Goal: Task Accomplishment & Management: Manage account settings

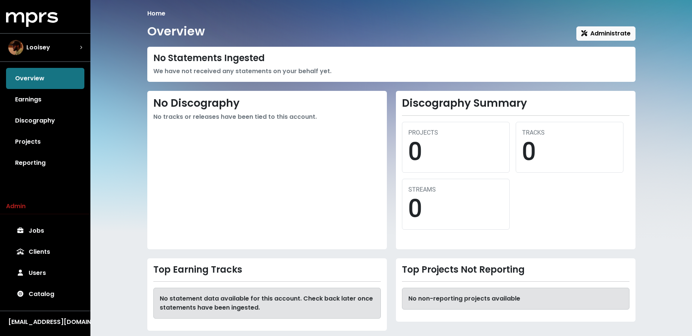
scroll to position [15, 0]
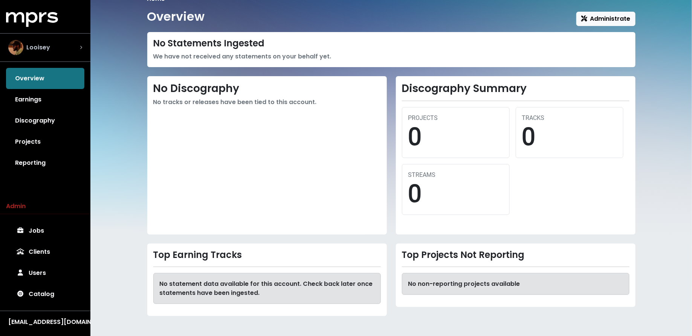
click at [53, 51] on div "Looisey" at bounding box center [45, 47] width 74 height 15
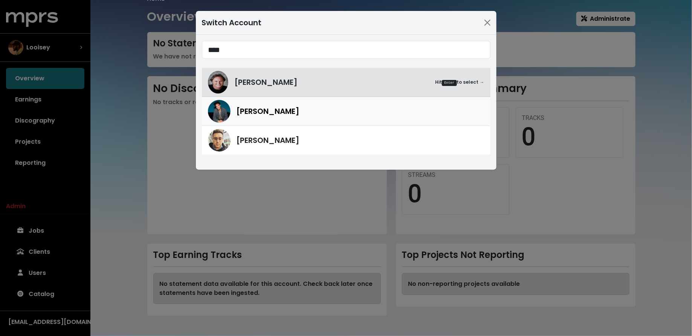
type input "****"
click at [249, 114] on span "Scott Harris" at bounding box center [268, 110] width 63 height 11
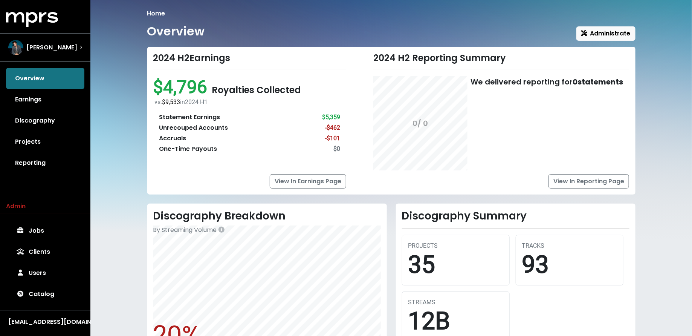
click at [44, 148] on link "Projects" at bounding box center [45, 141] width 78 height 21
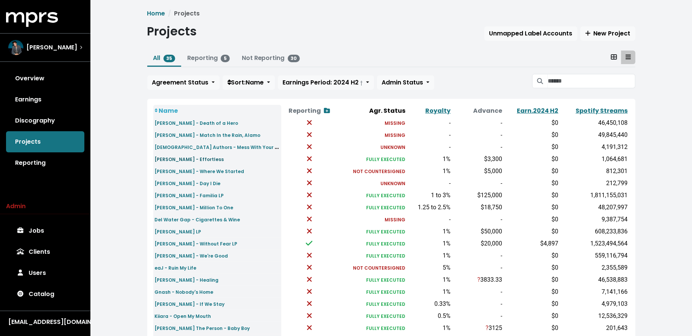
click at [196, 156] on small "Ant Saunders - Effortless" at bounding box center [189, 159] width 69 height 6
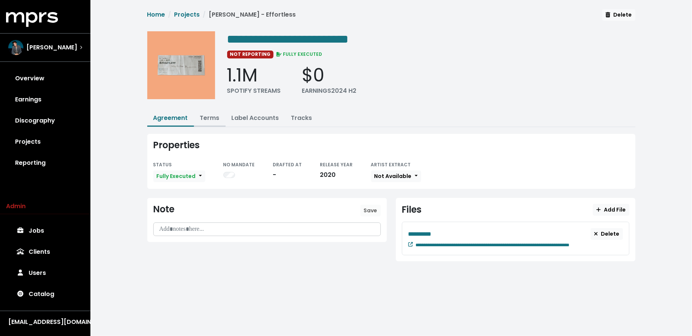
click at [204, 119] on link "Terms" at bounding box center [210, 117] width 20 height 9
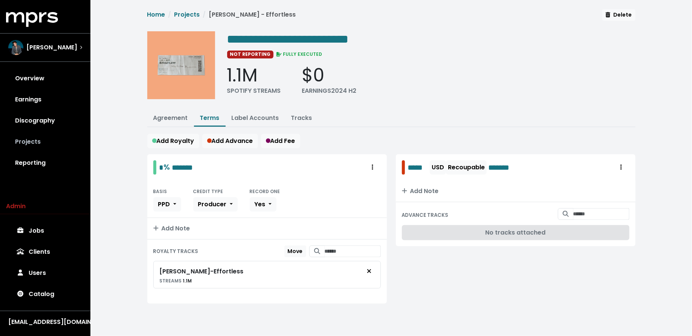
click at [33, 142] on link "Projects" at bounding box center [45, 141] width 78 height 21
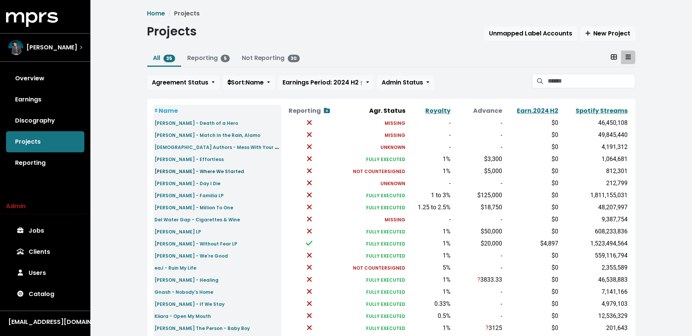
click at [189, 171] on small "Bailey Bryan - Where We Started" at bounding box center [200, 171] width 90 height 6
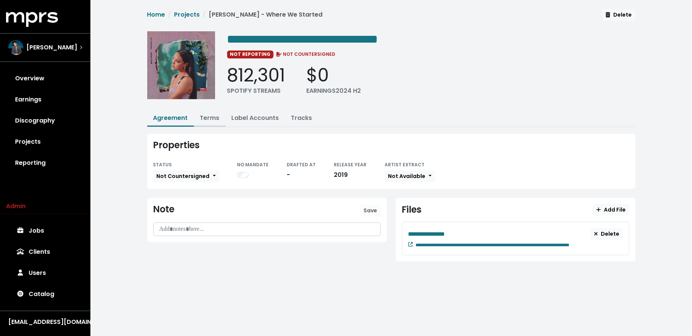
click at [213, 116] on link "Terms" at bounding box center [210, 117] width 20 height 9
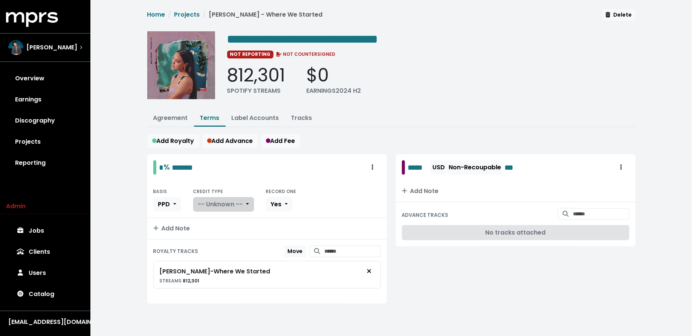
click at [214, 205] on span "-- Unknown --" at bounding box center [220, 204] width 45 height 9
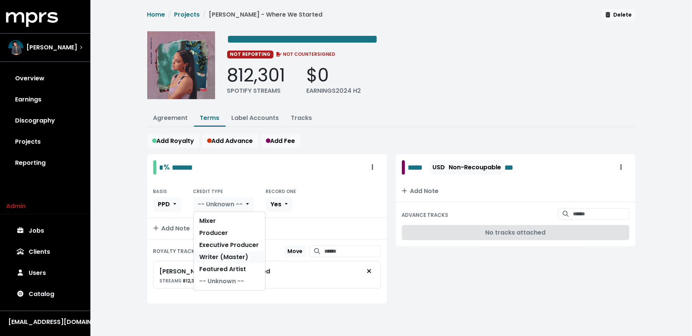
click at [214, 251] on link "Writer (Master)" at bounding box center [230, 257] width 72 height 12
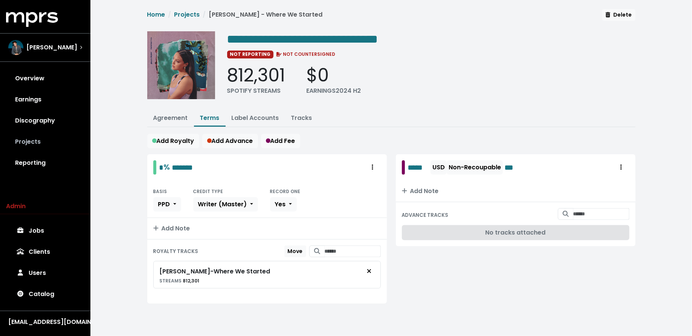
click at [59, 144] on link "Projects" at bounding box center [45, 141] width 78 height 21
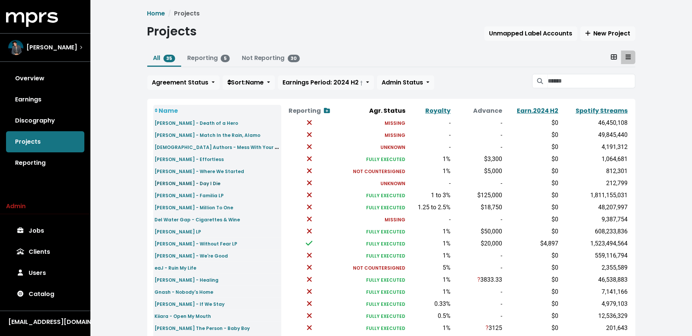
click at [201, 182] on small "Baker Grace - Day I Die" at bounding box center [188, 183] width 66 height 6
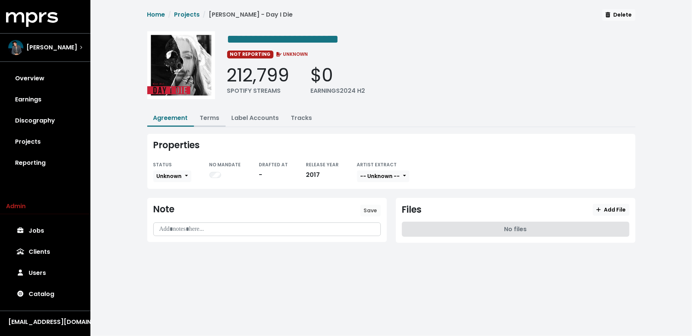
click at [211, 117] on link "Terms" at bounding box center [210, 117] width 20 height 9
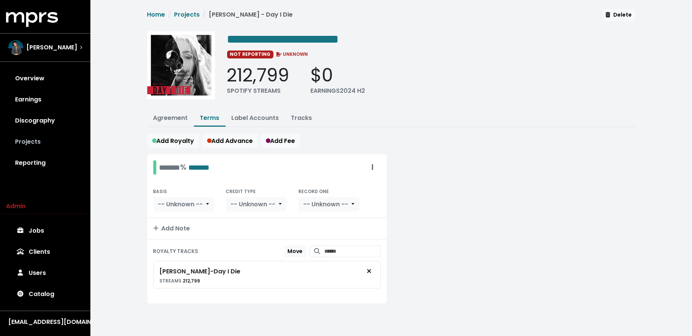
click at [59, 144] on link "Projects" at bounding box center [45, 141] width 78 height 21
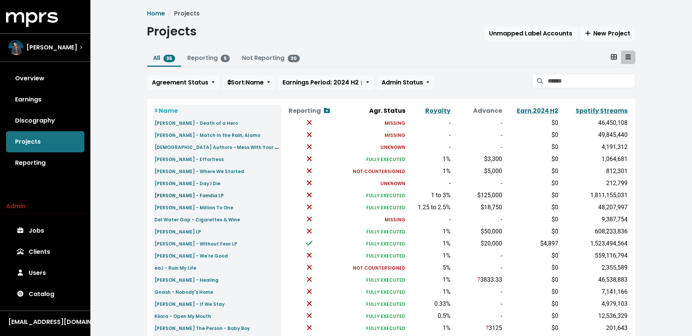
click at [174, 193] on small "Camila Cabello - Familia LP" at bounding box center [189, 195] width 69 height 6
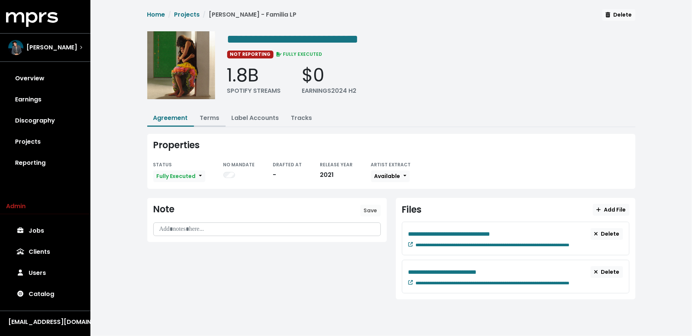
click at [209, 113] on link "Terms" at bounding box center [210, 117] width 20 height 9
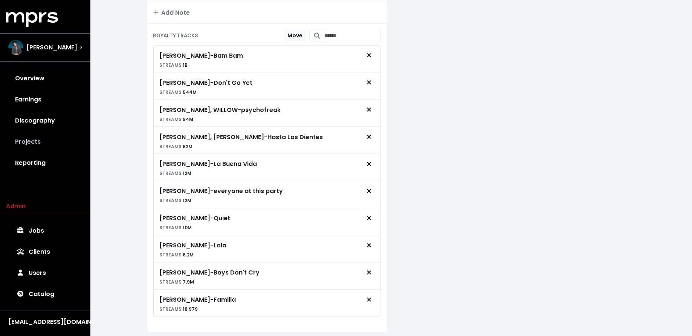
scroll to position [547, 0]
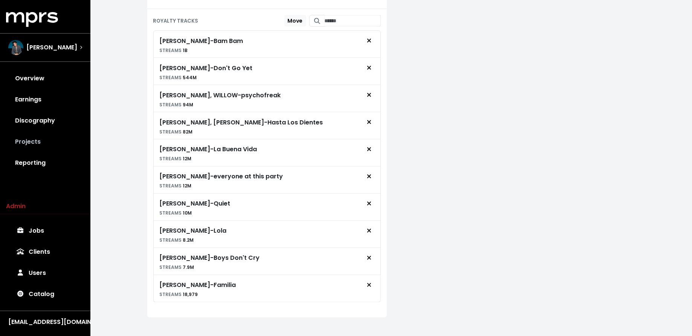
click at [53, 145] on link "Projects" at bounding box center [45, 141] width 78 height 21
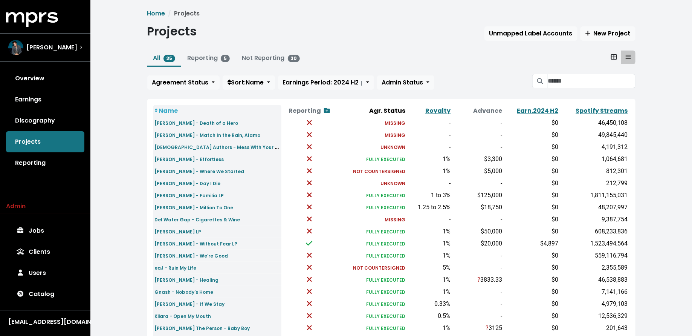
click at [175, 211] on td "Camila Cabello - Million To One" at bounding box center [217, 207] width 128 height 12
click at [179, 206] on small "Camila Cabello - Million To One" at bounding box center [194, 207] width 79 height 6
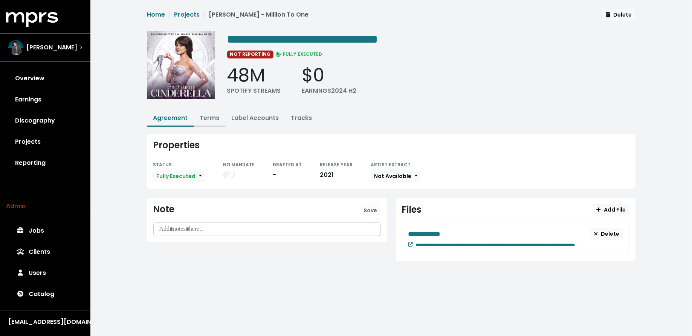
click at [205, 116] on link "Terms" at bounding box center [210, 117] width 20 height 9
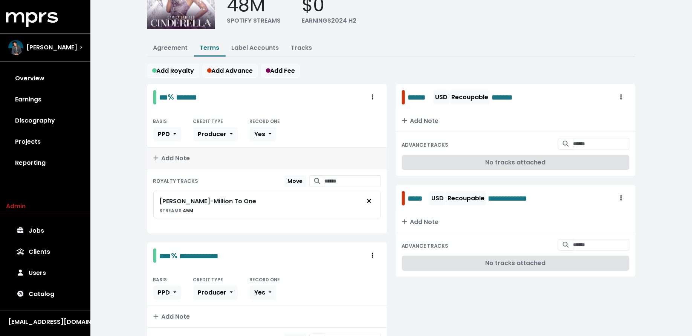
scroll to position [148, 0]
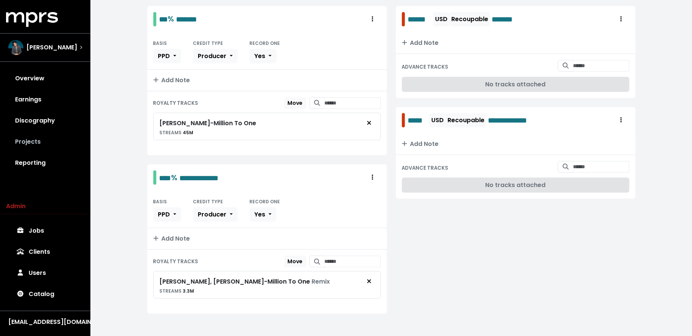
click at [57, 147] on link "Projects" at bounding box center [45, 141] width 78 height 21
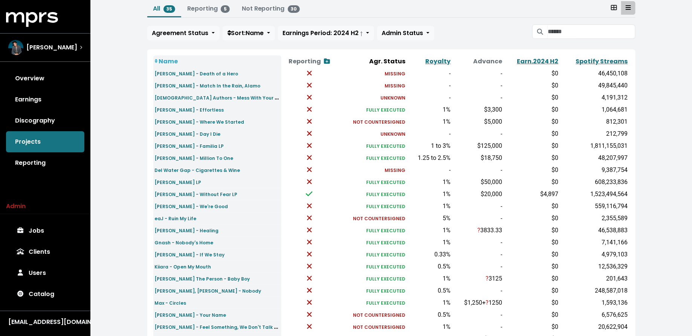
scroll to position [50, 0]
click at [191, 167] on small "Del Water Gap - Cigarettes & Wine" at bounding box center [198, 169] width 86 height 6
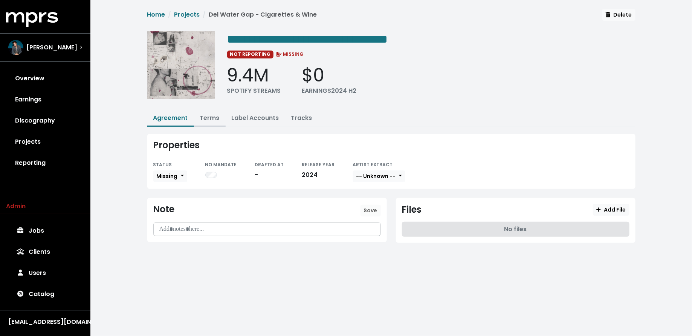
click at [210, 116] on link "Terms" at bounding box center [210, 117] width 20 height 9
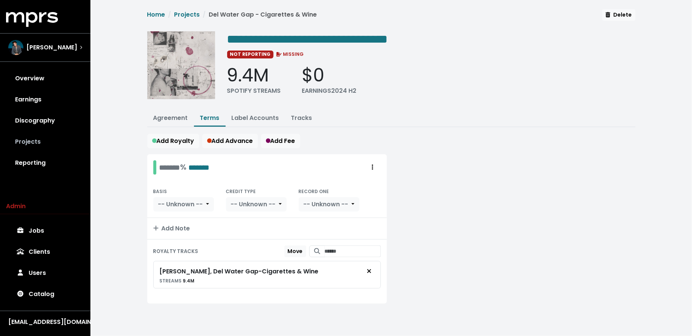
click at [20, 140] on link "Projects" at bounding box center [45, 141] width 78 height 21
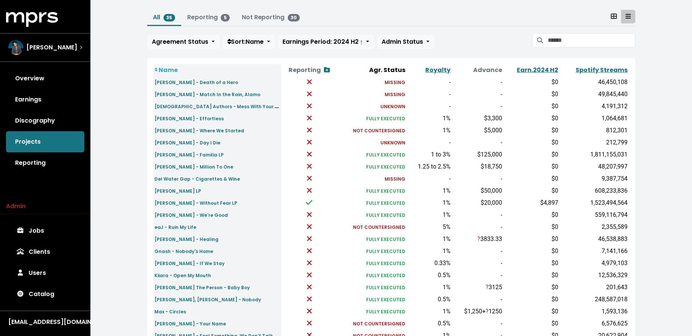
scroll to position [41, 0]
click at [196, 190] on small "Dermot Kennedy - Sonder LP" at bounding box center [178, 190] width 47 height 6
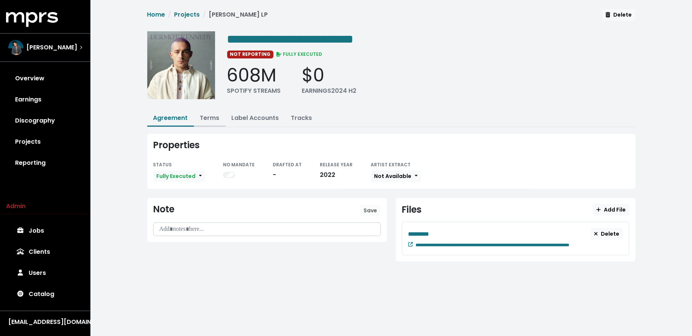
click at [209, 113] on link "Terms" at bounding box center [210, 117] width 20 height 9
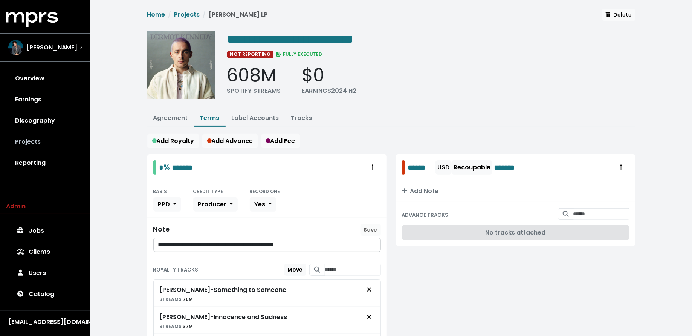
click at [49, 150] on link "Projects" at bounding box center [45, 141] width 78 height 21
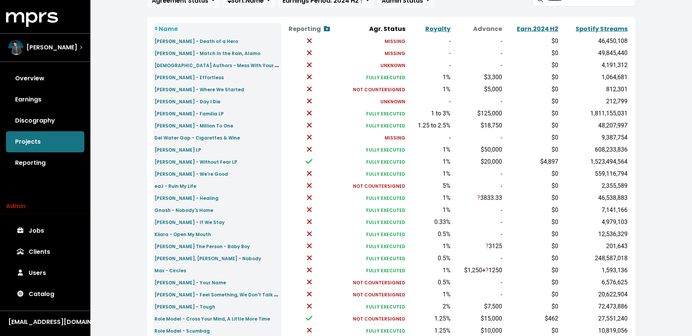
scroll to position [81, 0]
click at [179, 162] on small "Dermot Kennedy - Without Fear LP" at bounding box center [196, 162] width 83 height 6
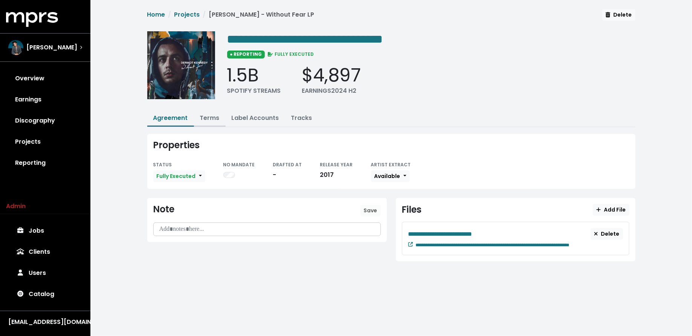
click at [202, 121] on button "Terms" at bounding box center [210, 118] width 32 height 16
click at [204, 118] on link "Terms" at bounding box center [210, 117] width 20 height 9
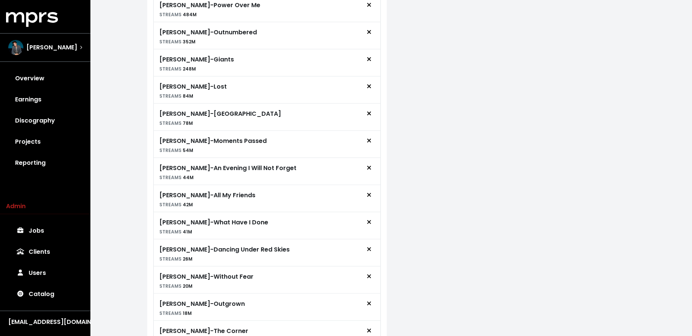
scroll to position [340, 0]
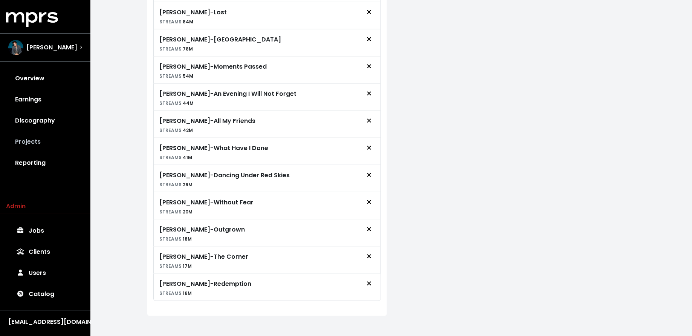
click at [33, 143] on link "Projects" at bounding box center [45, 141] width 78 height 21
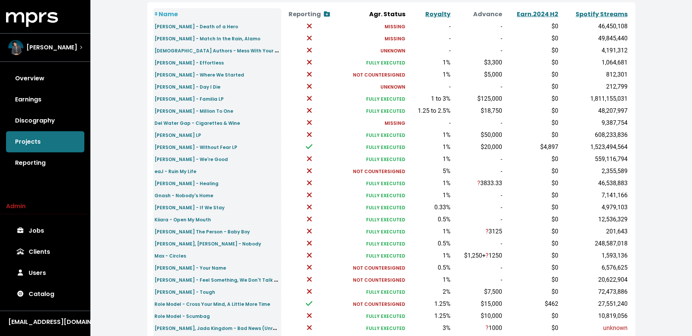
scroll to position [101, 0]
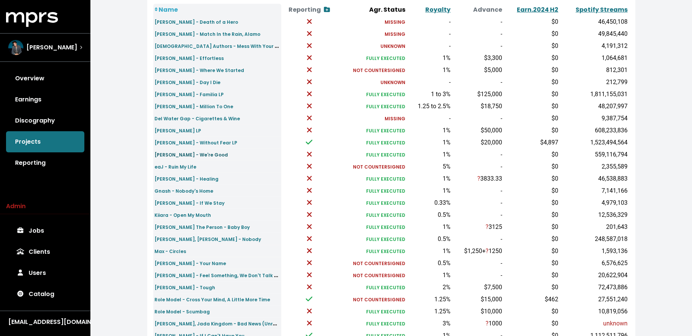
click at [160, 154] on small "Dua Lipa - We're Good" at bounding box center [191, 154] width 73 height 6
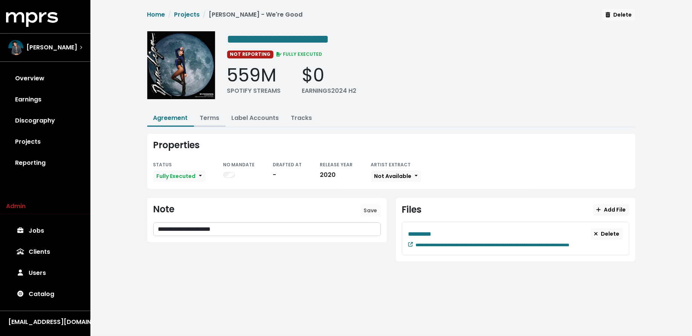
click at [214, 117] on link "Terms" at bounding box center [210, 117] width 20 height 9
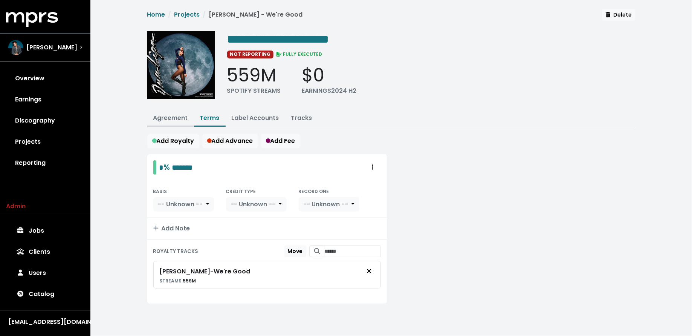
click at [174, 115] on link "Agreement" at bounding box center [170, 117] width 35 height 9
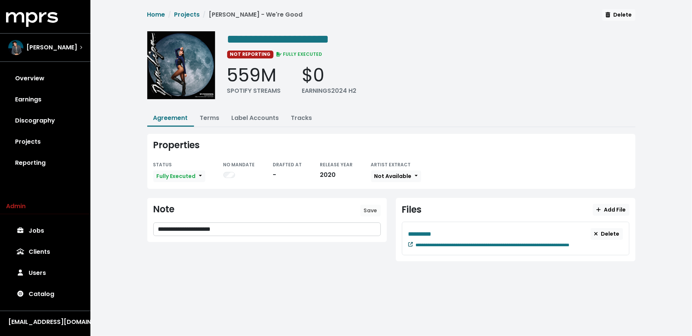
click at [409, 242] on icon at bounding box center [410, 244] width 5 height 5
click at [208, 116] on link "Terms" at bounding box center [210, 117] width 20 height 9
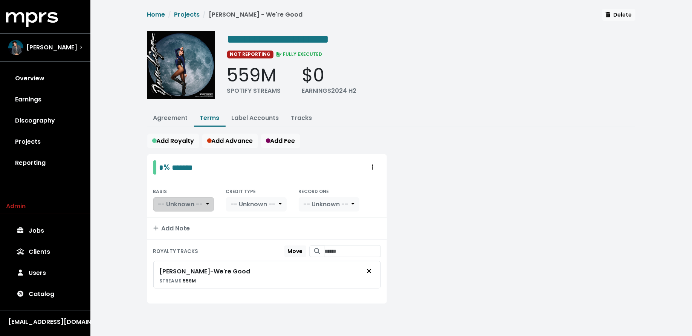
click at [185, 197] on button "-- Unknown --" at bounding box center [183, 204] width 61 height 14
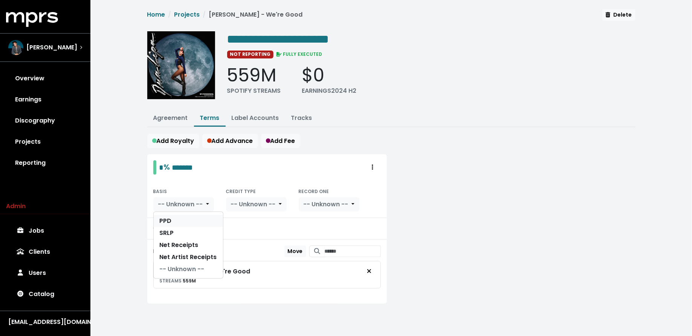
click at [185, 220] on link "PPD" at bounding box center [188, 221] width 69 height 12
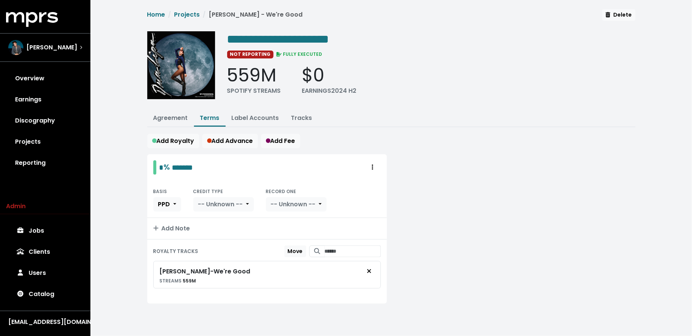
click at [273, 209] on div "BASIS PPD CREDIT TYPE -- Unknown -- RECORD ONE -- Unknown --" at bounding box center [267, 198] width 240 height 37
click at [279, 206] on span "-- Unknown --" at bounding box center [293, 204] width 45 height 9
click at [279, 220] on link "Yes" at bounding box center [296, 221] width 60 height 12
click at [47, 142] on link "Projects" at bounding box center [45, 141] width 78 height 21
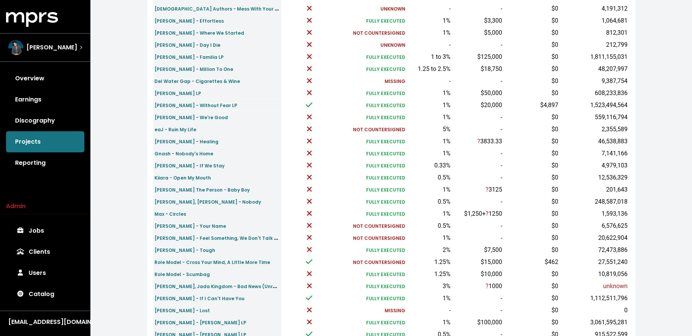
scroll to position [140, 0]
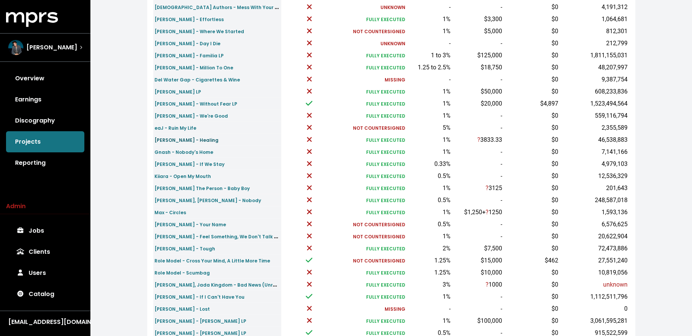
click at [177, 143] on link "Fletcher - Healing" at bounding box center [187, 139] width 64 height 9
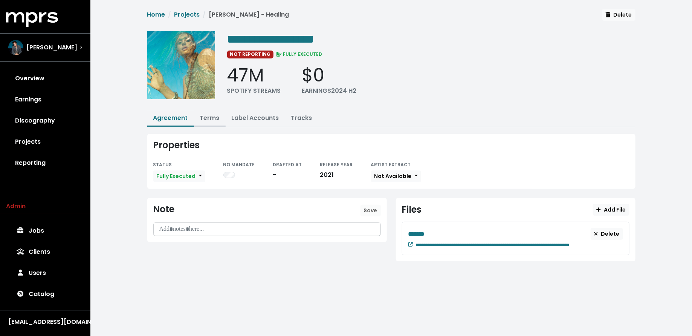
click at [200, 119] on link "Terms" at bounding box center [210, 117] width 20 height 9
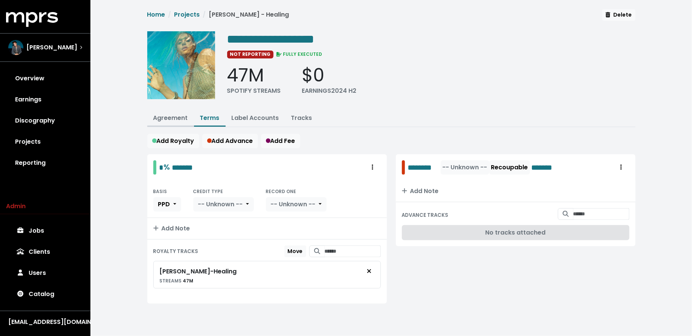
click at [179, 111] on button "Agreement" at bounding box center [170, 118] width 47 height 16
click at [168, 119] on link "Agreement" at bounding box center [170, 117] width 35 height 9
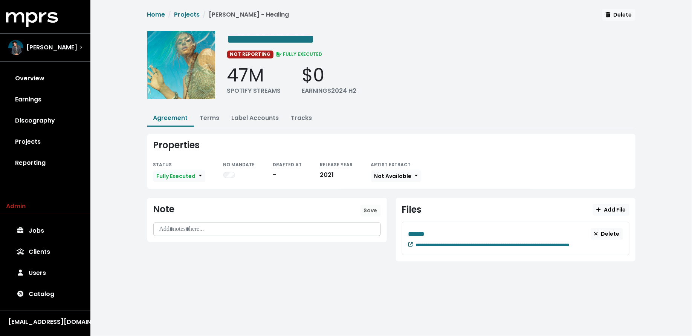
click at [411, 242] on icon at bounding box center [410, 244] width 5 height 5
click at [206, 115] on link "Terms" at bounding box center [210, 117] width 20 height 9
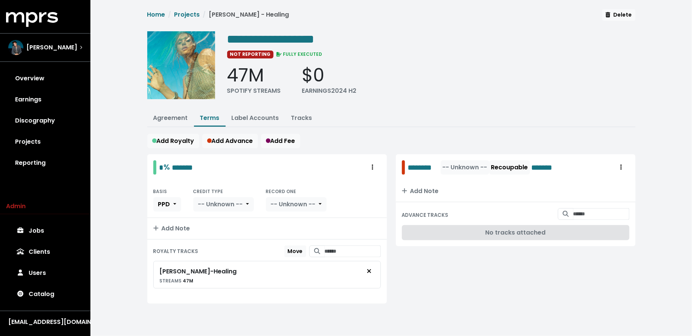
click at [206, 115] on link "Terms" at bounding box center [210, 117] width 20 height 9
click at [228, 203] on span "-- Unknown --" at bounding box center [220, 204] width 45 height 9
click at [227, 254] on link "Writer (Master)" at bounding box center [230, 257] width 72 height 12
click at [64, 146] on link "Projects" at bounding box center [45, 141] width 78 height 21
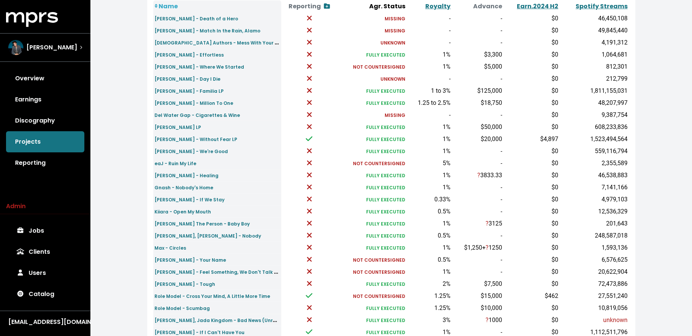
scroll to position [106, 0]
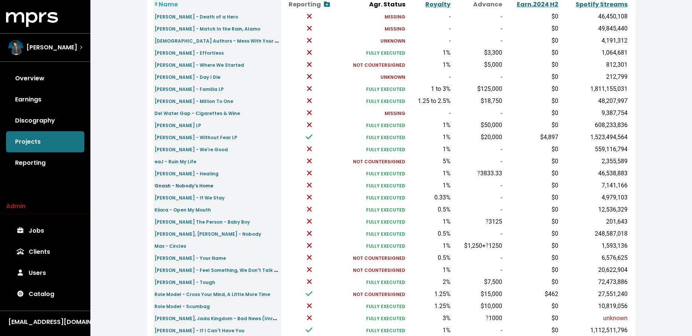
click at [175, 185] on small "Gnash - Nobody's Home" at bounding box center [184, 185] width 59 height 6
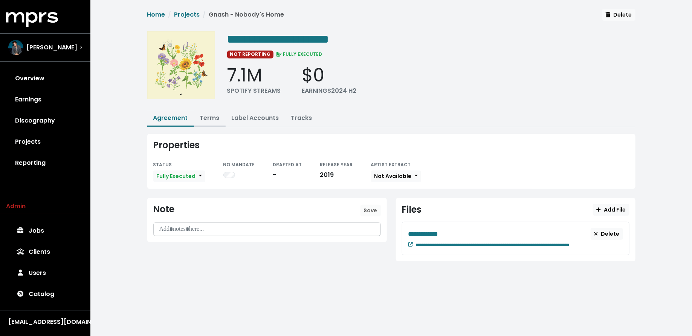
click at [210, 115] on link "Terms" at bounding box center [210, 117] width 20 height 9
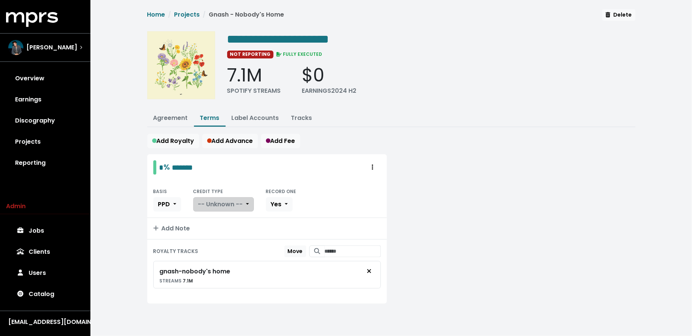
click at [209, 204] on span "-- Unknown --" at bounding box center [220, 204] width 45 height 9
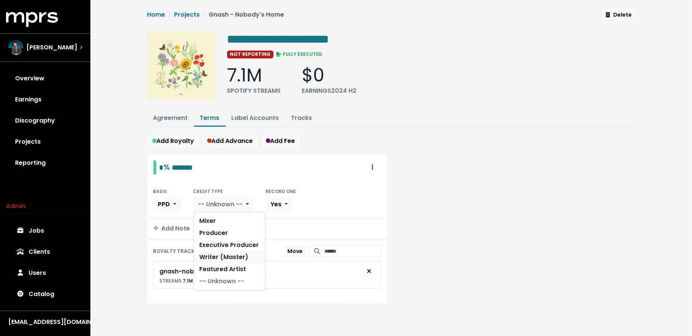
click at [208, 255] on link "Writer (Master)" at bounding box center [230, 257] width 72 height 12
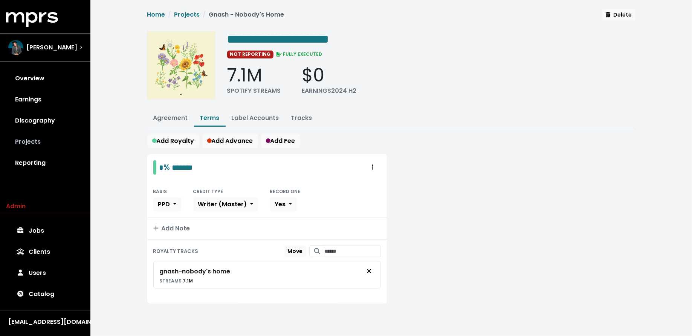
click at [56, 144] on link "Projects" at bounding box center [45, 141] width 78 height 21
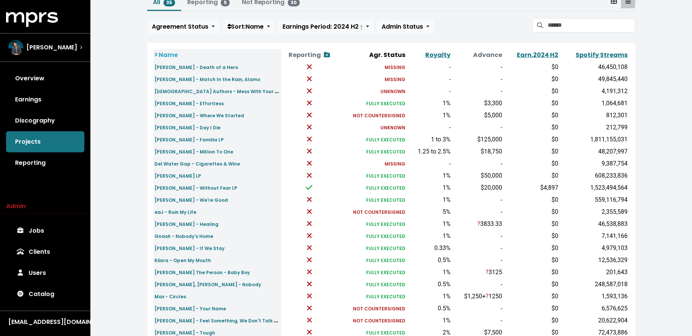
scroll to position [67, 0]
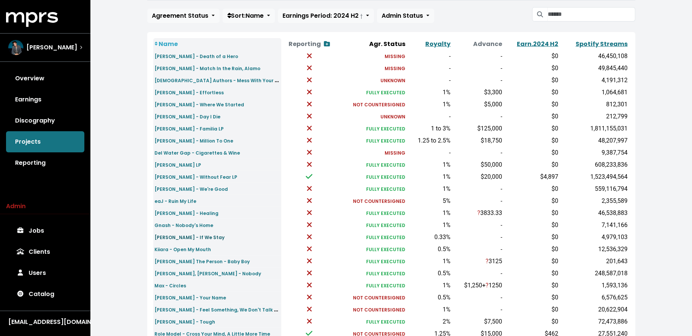
click at [202, 235] on small "Justin Caruso - If We Stay" at bounding box center [190, 237] width 70 height 6
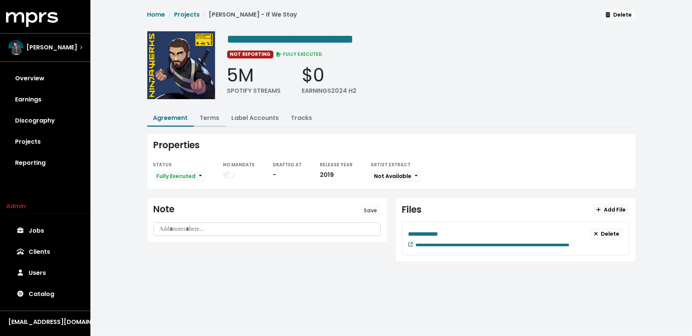
click at [205, 118] on link "Terms" at bounding box center [210, 117] width 20 height 9
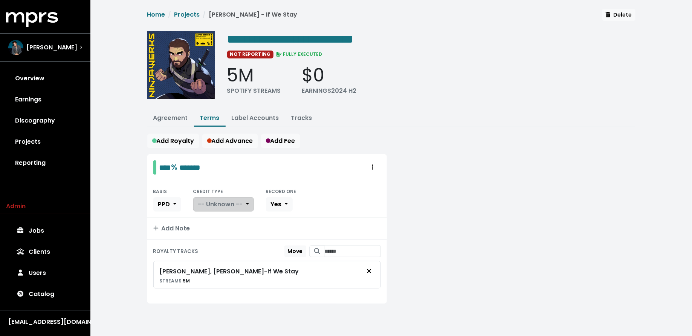
click at [216, 200] on span "-- Unknown --" at bounding box center [220, 204] width 45 height 9
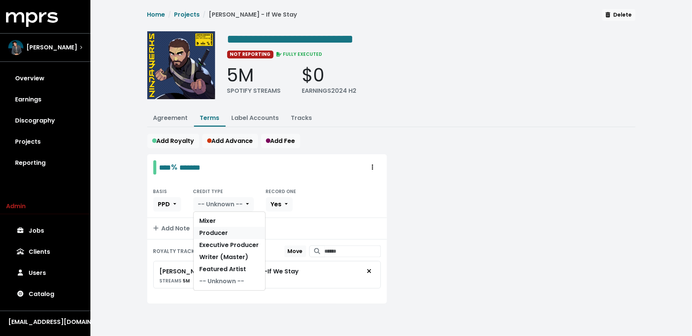
click at [216, 229] on link "Producer" at bounding box center [230, 233] width 72 height 12
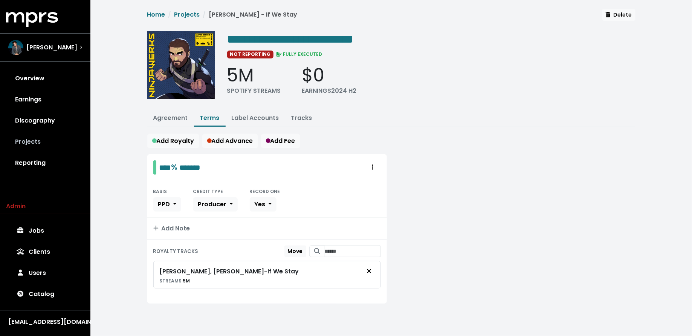
click at [47, 143] on link "Projects" at bounding box center [45, 141] width 78 height 21
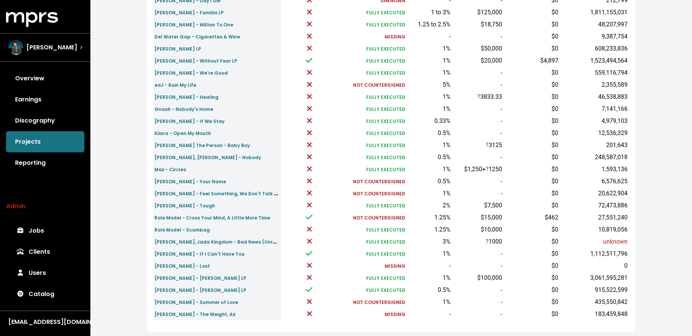
scroll to position [217, 0]
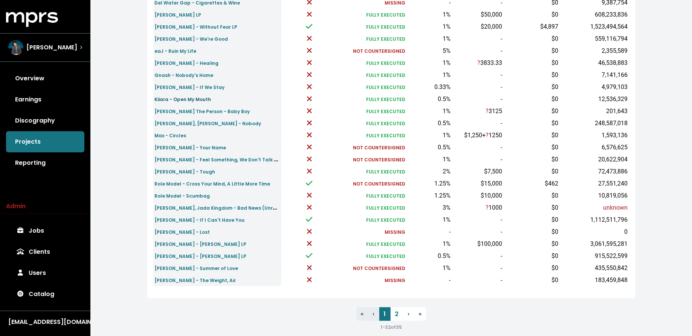
click at [196, 98] on small "Kiiara - Open My Mouth" at bounding box center [183, 99] width 57 height 6
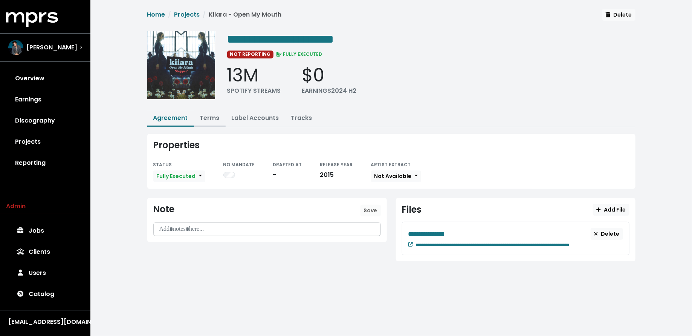
click at [213, 115] on link "Terms" at bounding box center [210, 117] width 20 height 9
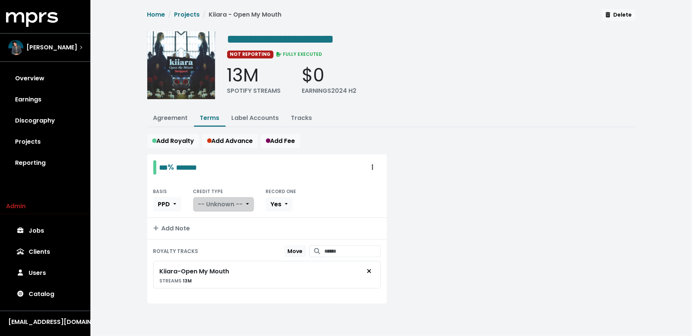
click at [213, 200] on span "-- Unknown --" at bounding box center [220, 204] width 45 height 9
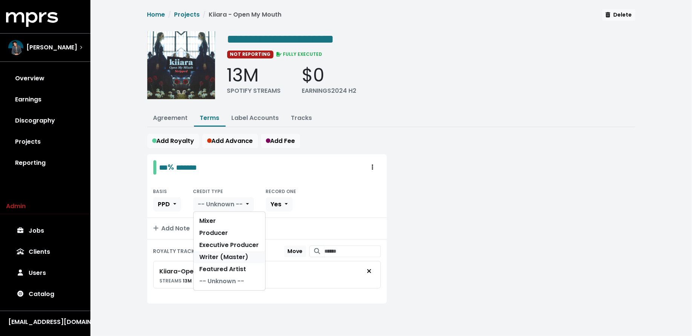
click at [209, 252] on link "Writer (Master)" at bounding box center [230, 257] width 72 height 12
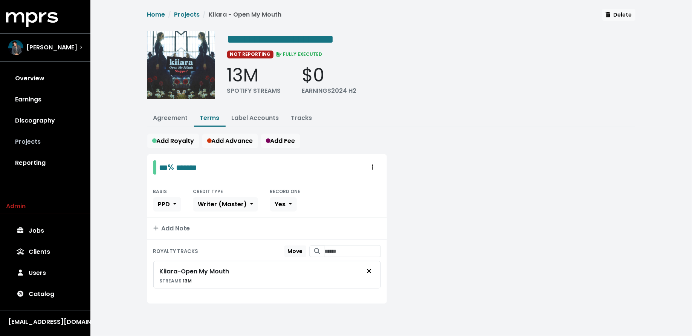
click at [40, 141] on link "Projects" at bounding box center [45, 141] width 78 height 21
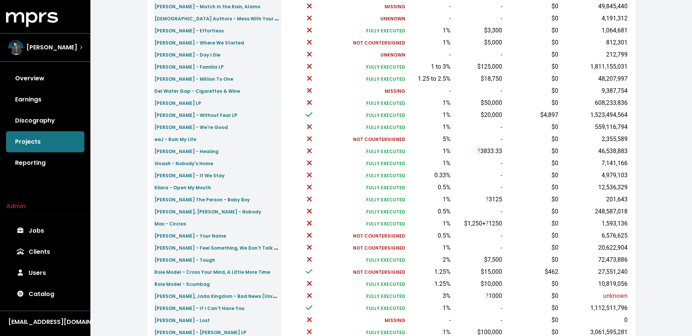
scroll to position [134, 0]
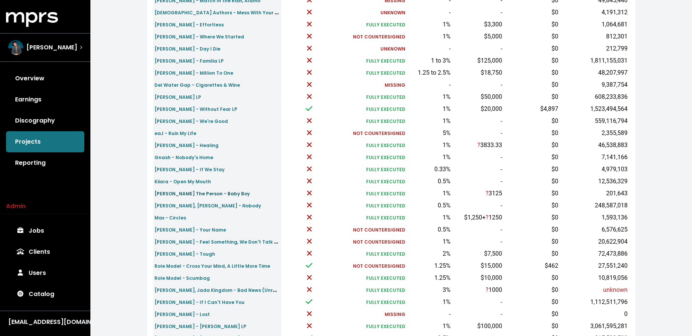
click at [194, 191] on small "Madeline The Person - Baby Boy" at bounding box center [202, 193] width 95 height 6
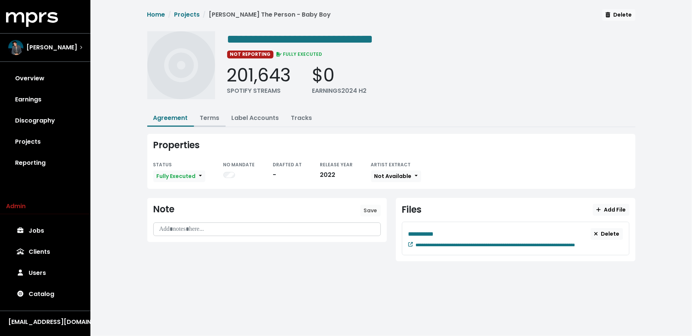
click at [208, 119] on link "Terms" at bounding box center [210, 117] width 20 height 9
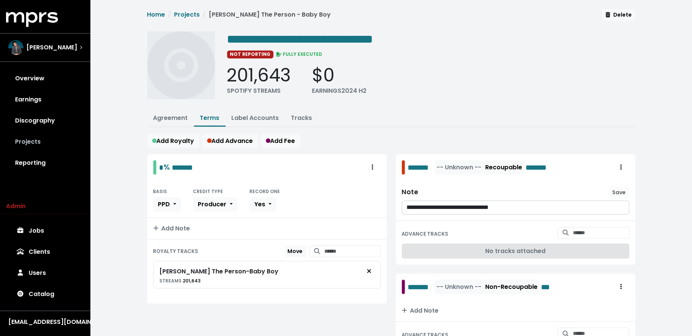
click at [55, 145] on link "Projects" at bounding box center [45, 141] width 78 height 21
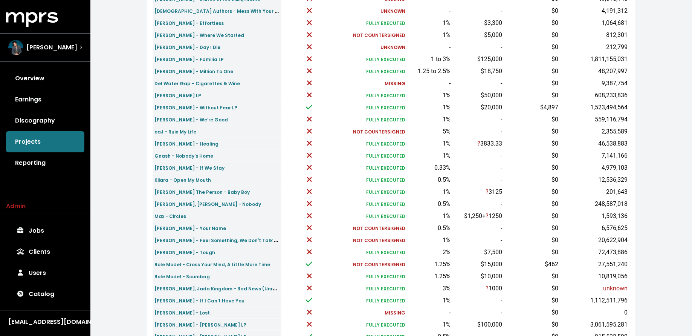
scroll to position [136, 0]
click at [185, 203] on small "Martin Jensen, James Arthur - Nobody" at bounding box center [208, 204] width 107 height 6
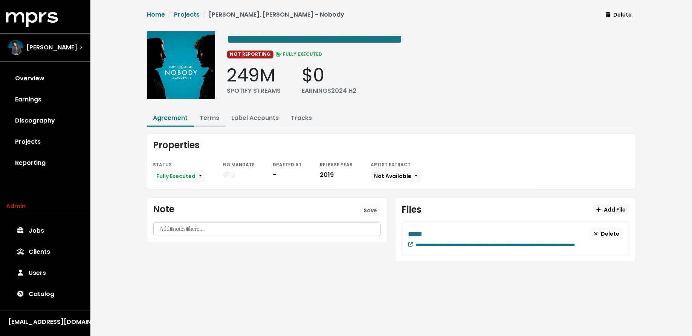
click at [210, 116] on link "Terms" at bounding box center [210, 117] width 20 height 9
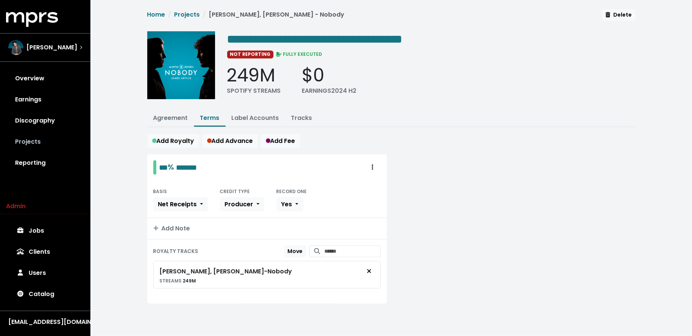
click at [60, 146] on link "Projects" at bounding box center [45, 141] width 78 height 21
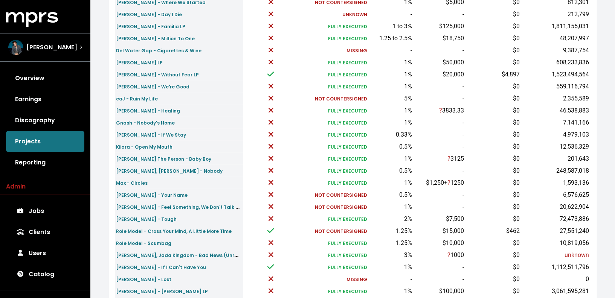
scroll to position [183, 0]
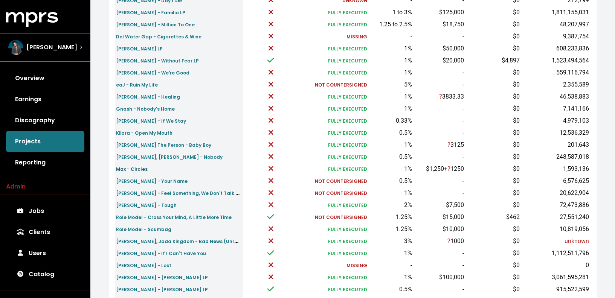
click at [134, 168] on small "Max - Circles" at bounding box center [132, 169] width 32 height 6
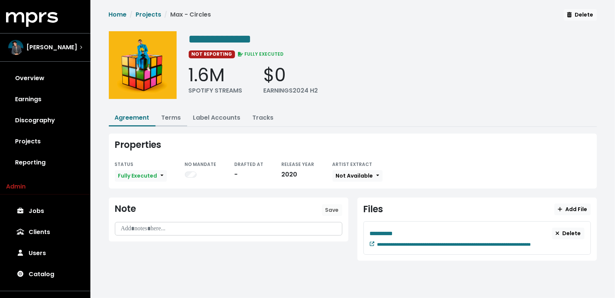
click at [174, 113] on link "Terms" at bounding box center [172, 117] width 20 height 9
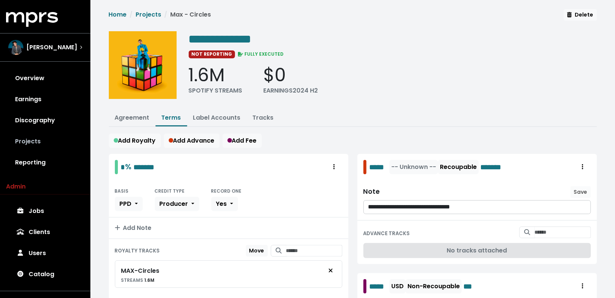
click at [24, 136] on link "Projects" at bounding box center [45, 141] width 78 height 21
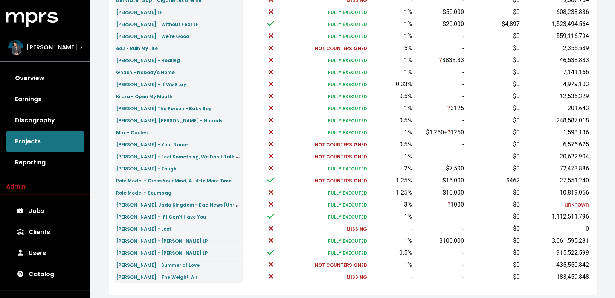
scroll to position [263, 0]
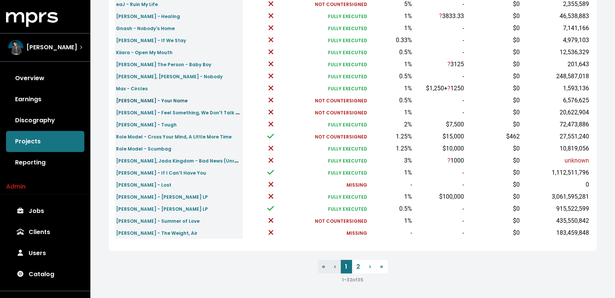
click at [144, 101] on small "Plested - Your Name" at bounding box center [152, 101] width 72 height 6
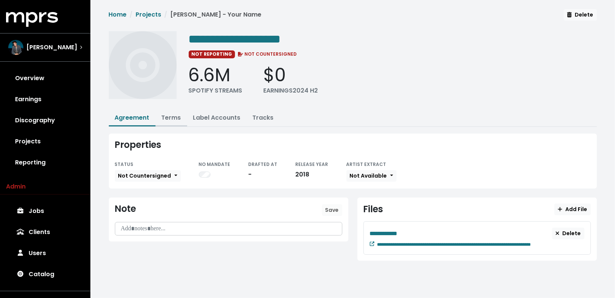
click at [162, 118] on link "Terms" at bounding box center [172, 117] width 20 height 9
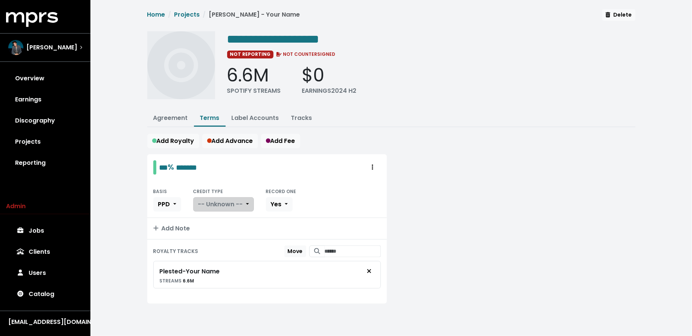
click at [223, 200] on span "-- Unknown --" at bounding box center [220, 204] width 45 height 9
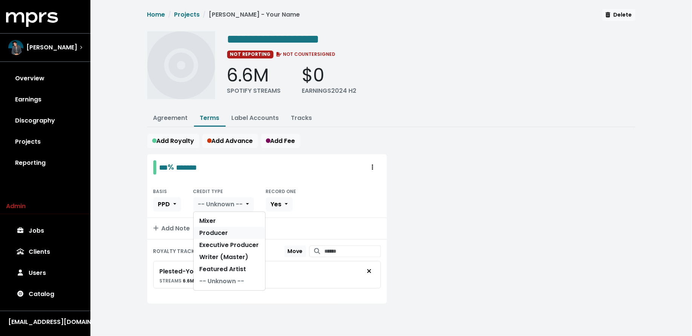
click at [223, 229] on link "Producer" at bounding box center [230, 233] width 72 height 12
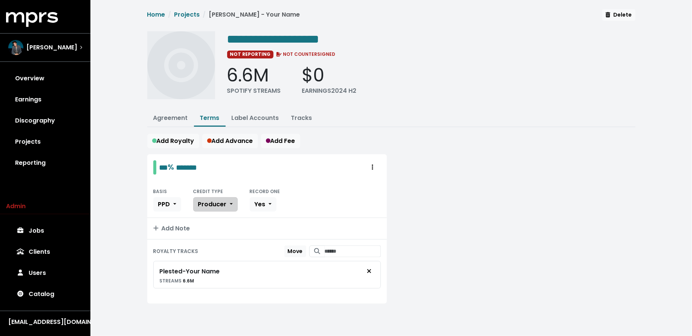
click at [224, 200] on span "Producer" at bounding box center [212, 204] width 29 height 9
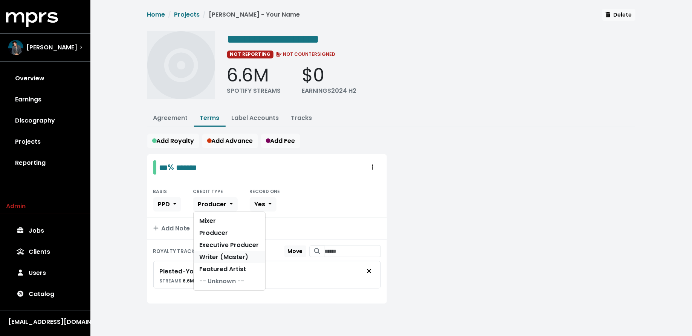
click at [225, 251] on link "Writer (Master)" at bounding box center [230, 257] width 72 height 12
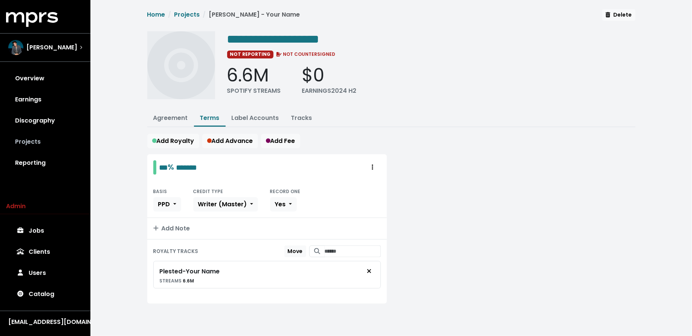
click at [42, 138] on link "Projects" at bounding box center [45, 141] width 78 height 21
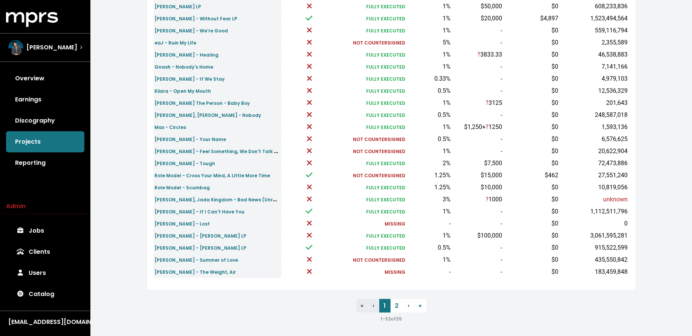
scroll to position [226, 0]
click at [179, 148] on small "Quinn XCII - Feel Something, We Don't Talk Enough" at bounding box center [223, 149] width 137 height 9
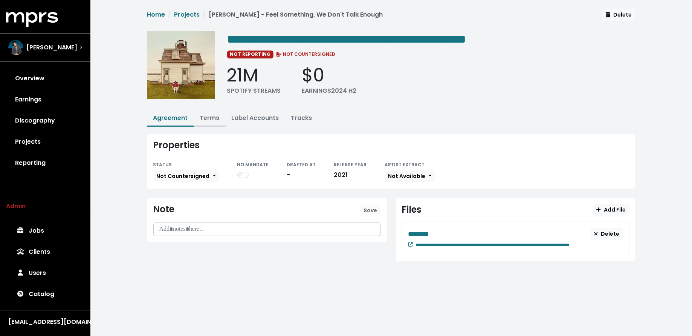
click at [212, 116] on link "Terms" at bounding box center [210, 117] width 20 height 9
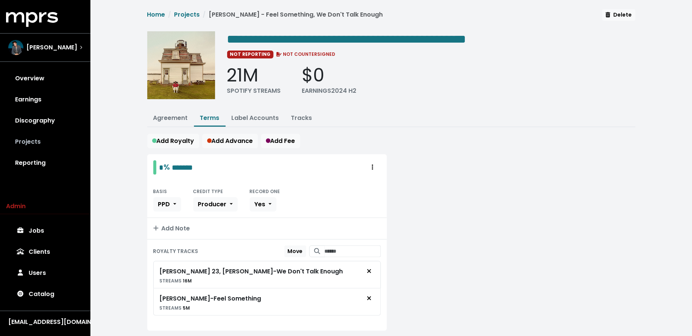
click at [42, 141] on link "Projects" at bounding box center [45, 141] width 78 height 21
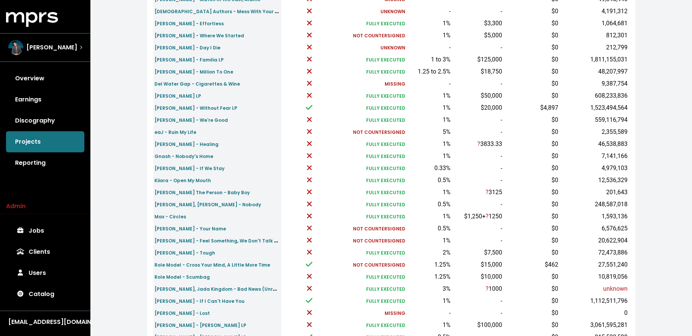
scroll to position [226, 0]
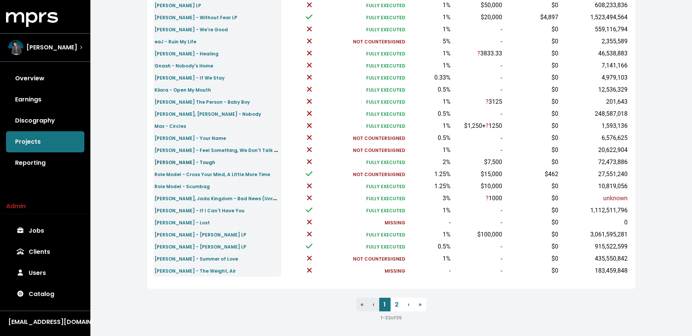
click at [182, 162] on small "Quinn XCII - Tough" at bounding box center [185, 162] width 61 height 6
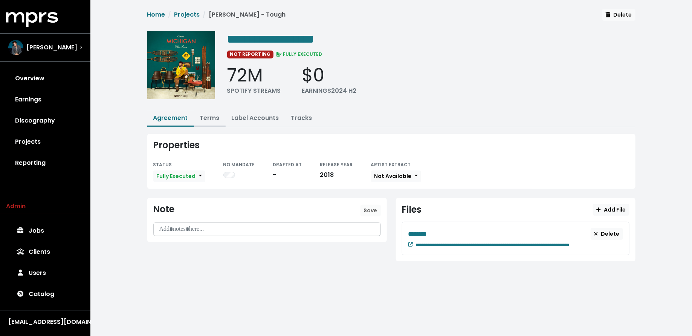
click at [209, 118] on link "Terms" at bounding box center [210, 117] width 20 height 9
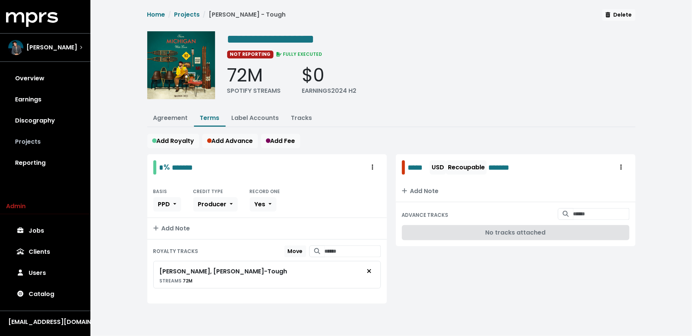
click at [54, 142] on link "Projects" at bounding box center [45, 141] width 78 height 21
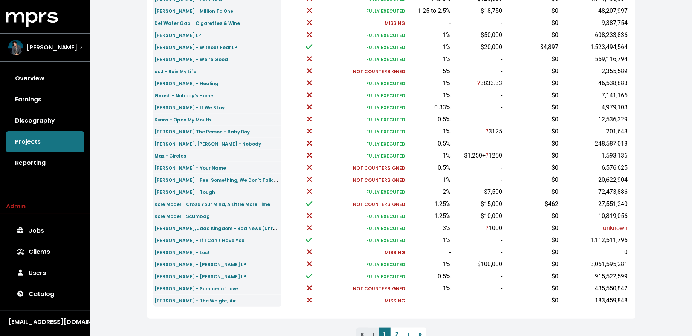
scroll to position [226, 0]
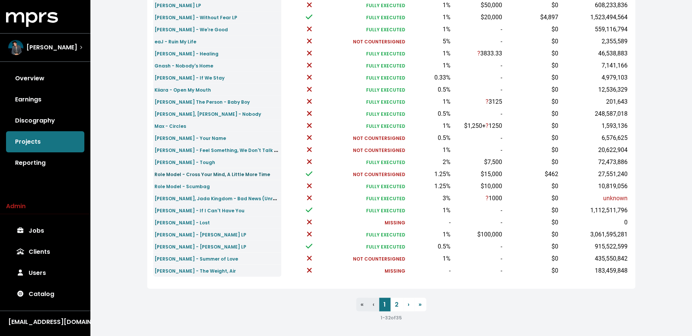
click at [208, 173] on small "Role Model - Cross Your Mind, A Little More Time" at bounding box center [213, 174] width 116 height 6
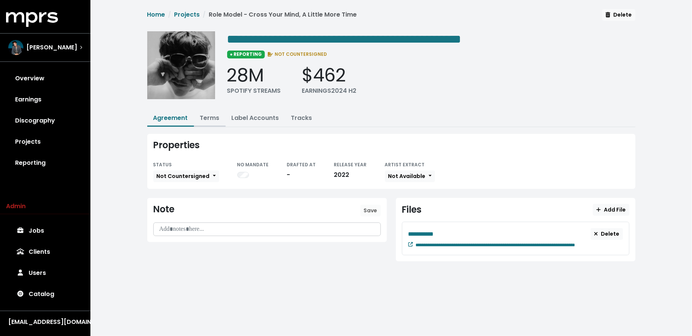
click at [210, 117] on link "Terms" at bounding box center [210, 117] width 20 height 9
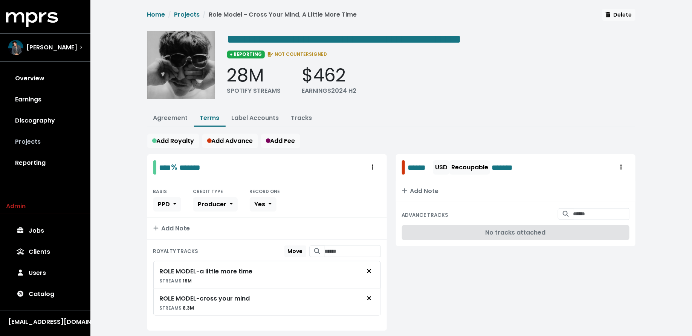
click at [61, 147] on link "Projects" at bounding box center [45, 141] width 78 height 21
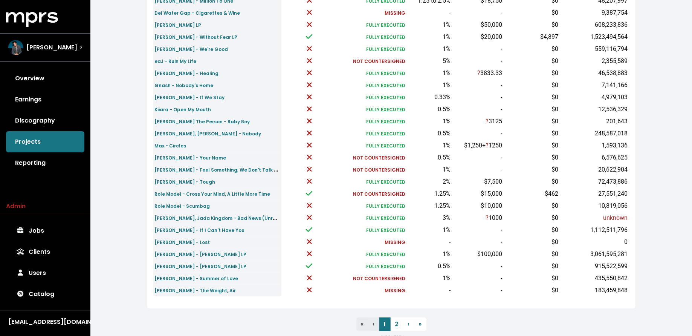
scroll to position [226, 0]
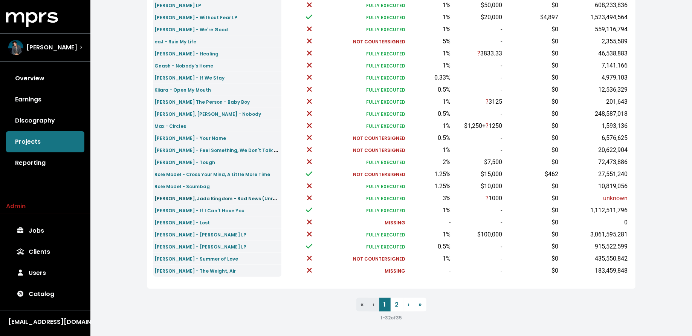
click at [182, 199] on small "Sean Paul, Jada Kingdom - Bad News (Unreleased)" at bounding box center [225, 198] width 141 height 9
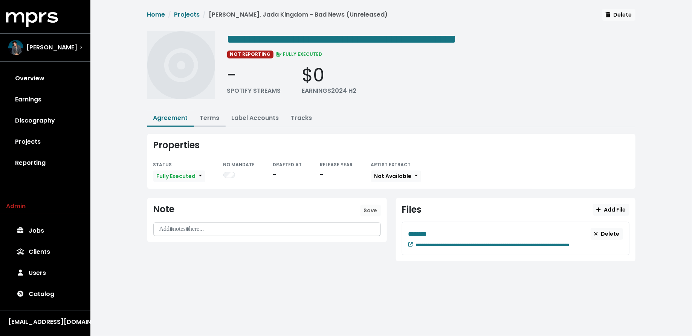
click at [209, 113] on link "Terms" at bounding box center [210, 117] width 20 height 9
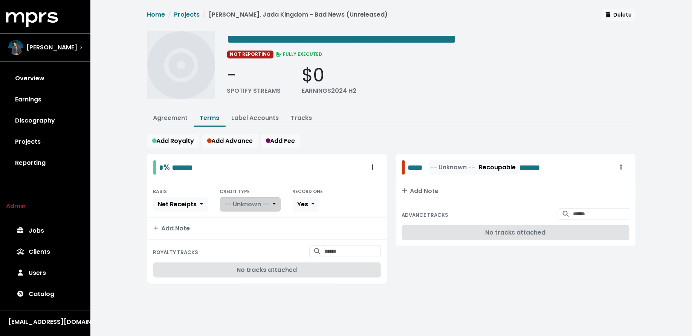
click at [225, 201] on span "-- Unknown --" at bounding box center [247, 204] width 45 height 9
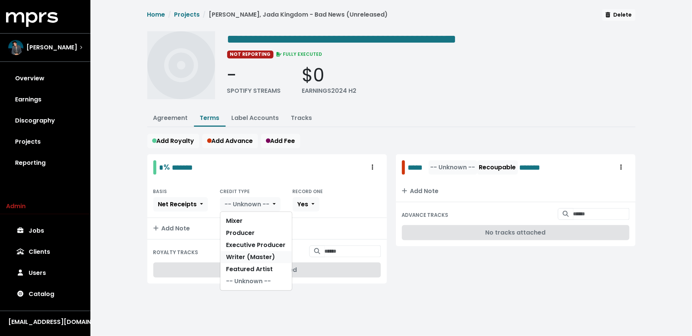
click at [228, 251] on link "Writer (Master)" at bounding box center [256, 257] width 72 height 12
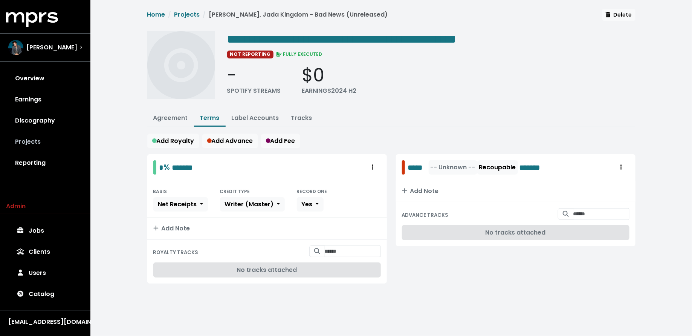
click at [27, 137] on link "Projects" at bounding box center [45, 141] width 78 height 21
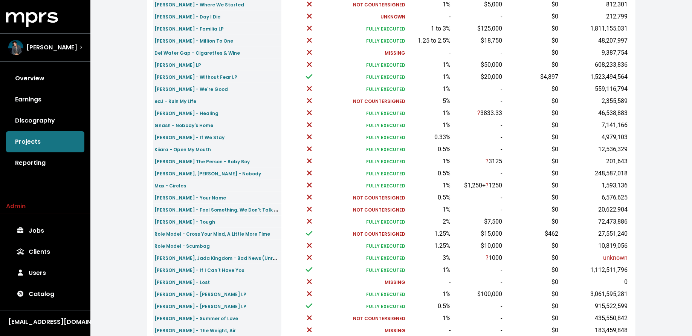
scroll to position [226, 0]
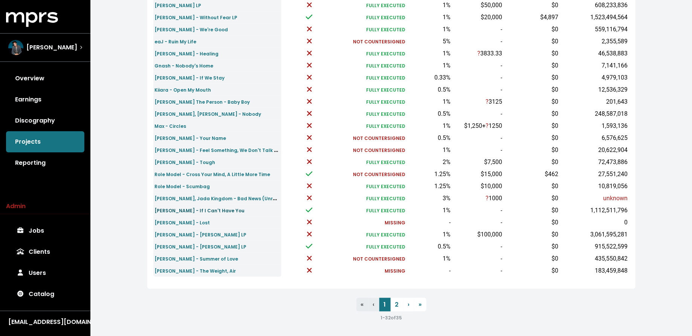
click at [202, 209] on small "Shawn Mendes - If I Can't Have You" at bounding box center [200, 210] width 90 height 6
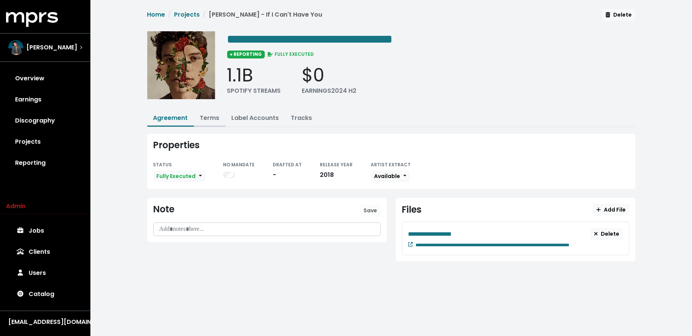
click at [210, 117] on link "Terms" at bounding box center [210, 117] width 20 height 9
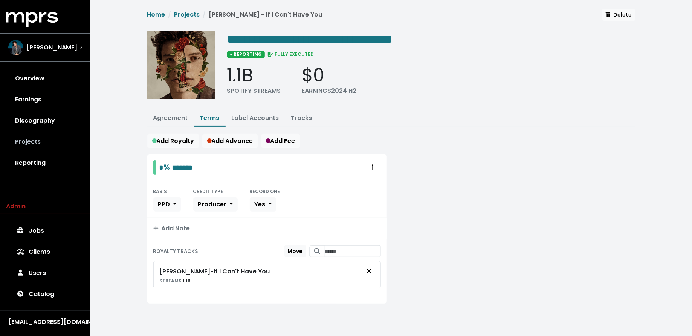
click at [35, 142] on link "Projects" at bounding box center [45, 141] width 78 height 21
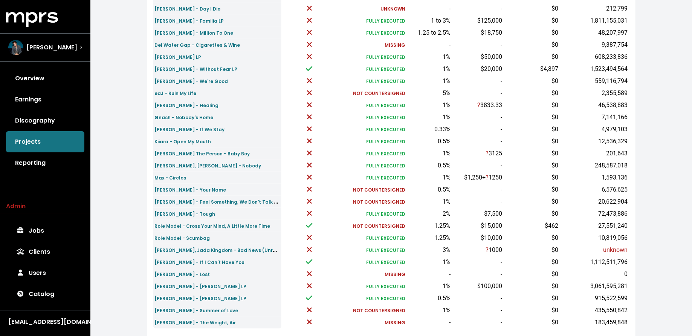
scroll to position [226, 0]
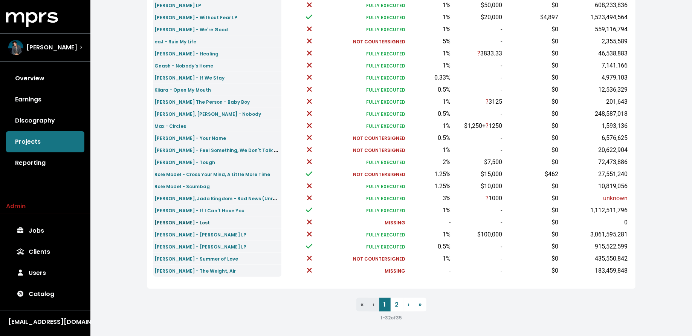
click at [191, 221] on small "Shawn Mendes - Lost" at bounding box center [182, 222] width 55 height 6
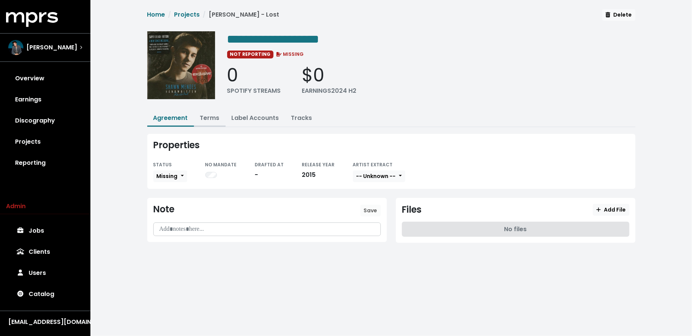
click at [215, 115] on link "Terms" at bounding box center [210, 117] width 20 height 9
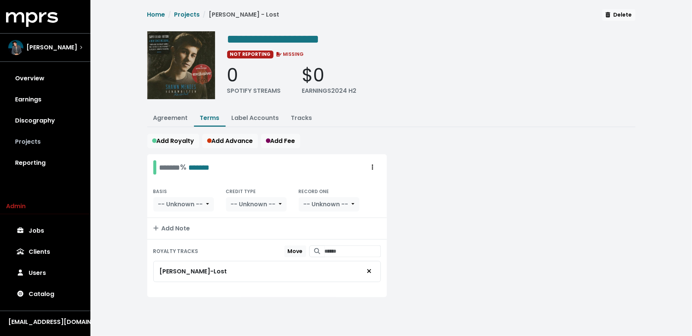
click at [43, 142] on link "Projects" at bounding box center [45, 141] width 78 height 21
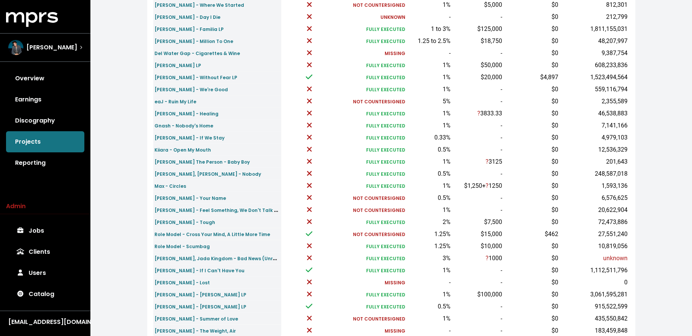
scroll to position [226, 0]
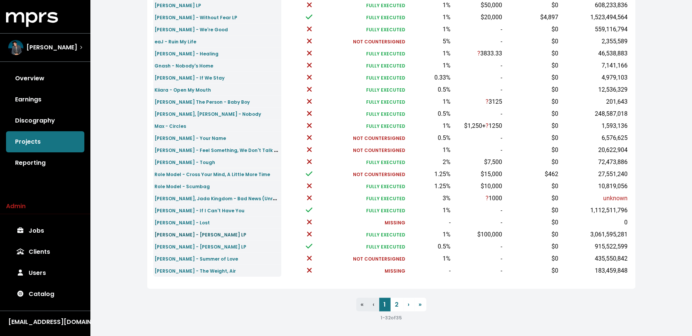
click at [173, 235] on small "Shawn Mendes - Shawn LP" at bounding box center [201, 234] width 92 height 6
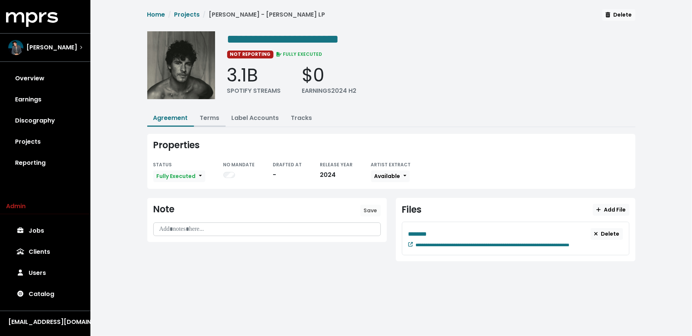
click at [206, 112] on button "Terms" at bounding box center [210, 118] width 32 height 16
click at [205, 118] on link "Terms" at bounding box center [210, 117] width 20 height 9
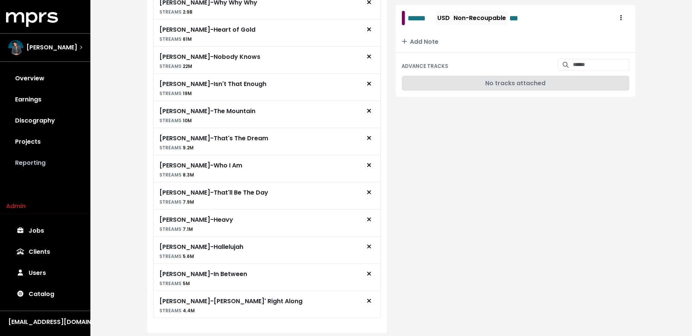
scroll to position [287, 0]
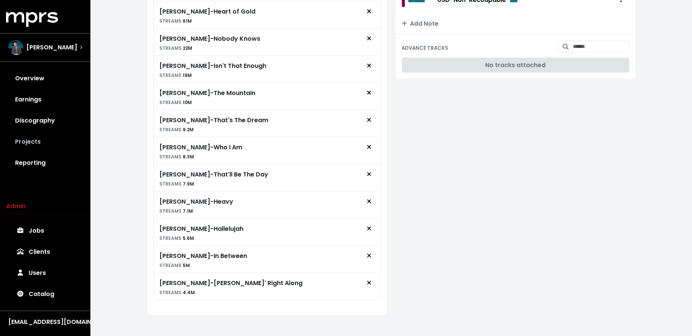
click at [54, 140] on link "Projects" at bounding box center [45, 141] width 78 height 21
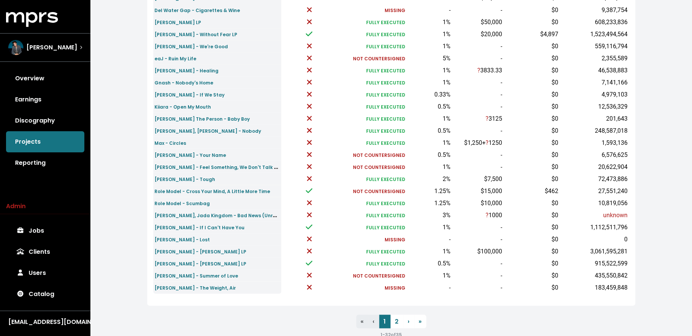
scroll to position [226, 0]
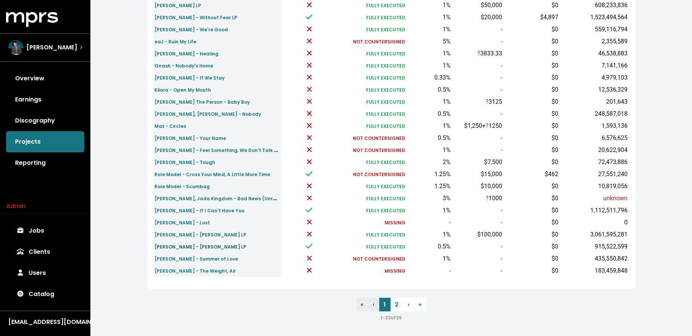
click at [166, 243] on small "Shawn Mendes - Shawn Mendes LP" at bounding box center [201, 246] width 92 height 6
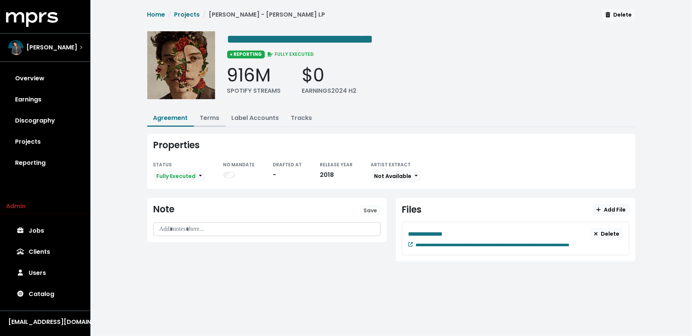
click at [214, 112] on button "Terms" at bounding box center [210, 118] width 32 height 16
click at [211, 118] on link "Terms" at bounding box center [210, 117] width 20 height 9
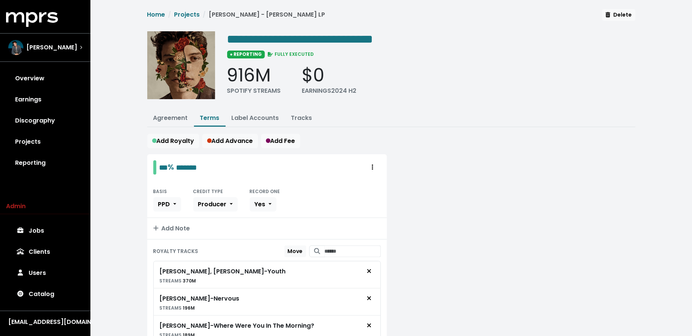
scroll to position [72, 0]
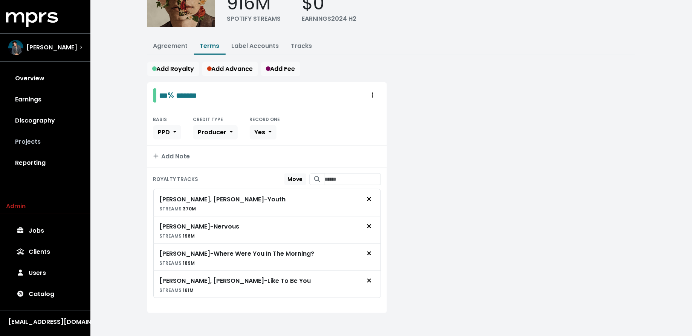
click at [39, 142] on link "Projects" at bounding box center [45, 141] width 78 height 21
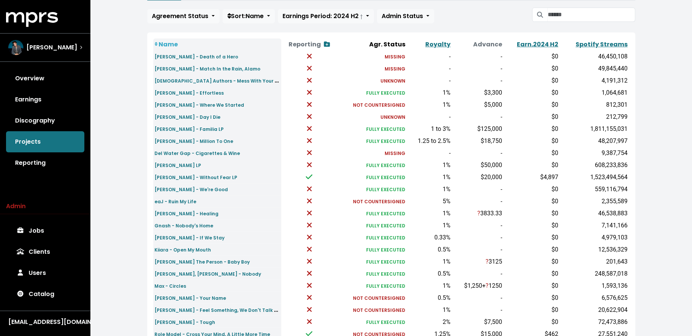
scroll to position [226, 0]
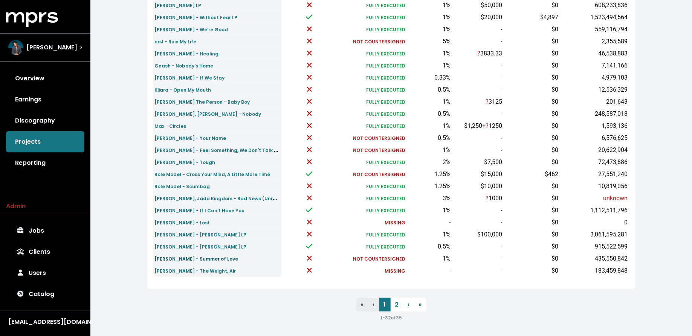
click at [168, 255] on small "Shawn Mendes - Summer of Love" at bounding box center [197, 258] width 84 height 6
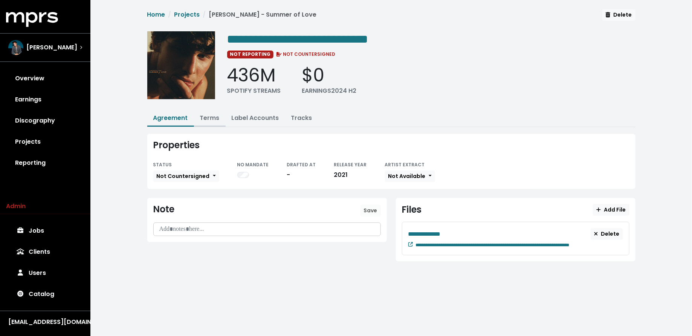
click at [212, 115] on link "Terms" at bounding box center [210, 117] width 20 height 9
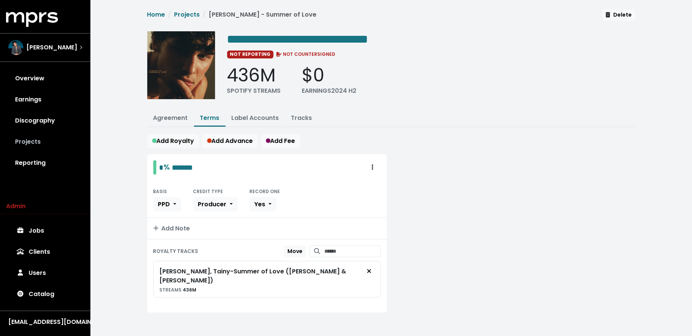
click at [47, 145] on link "Projects" at bounding box center [45, 141] width 78 height 21
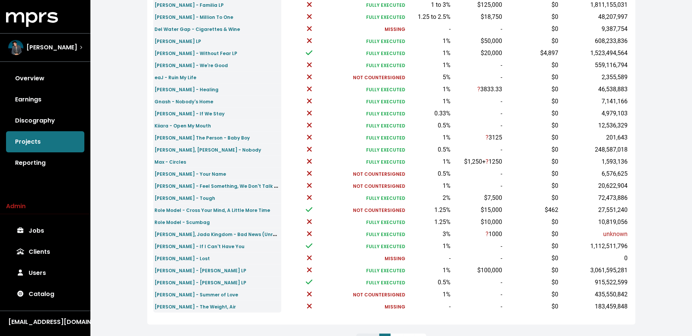
scroll to position [226, 0]
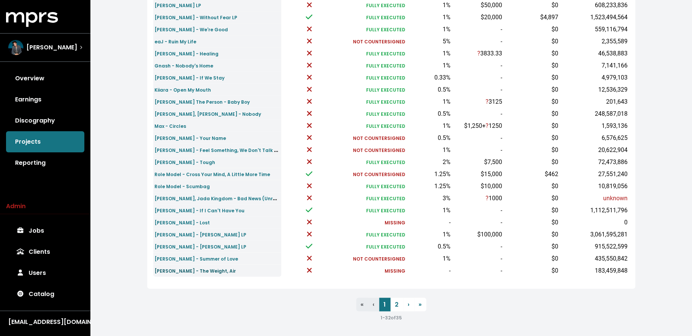
click at [183, 270] on small "Shawn Mendes - The Weight, Air" at bounding box center [195, 270] width 81 height 6
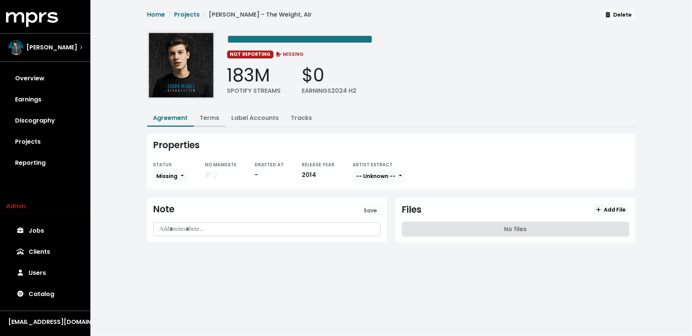
click at [208, 117] on link "Terms" at bounding box center [210, 117] width 20 height 9
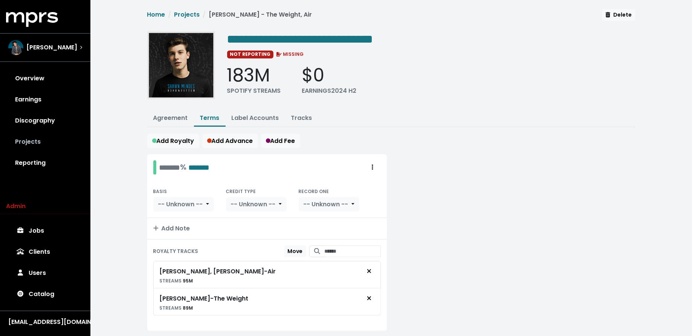
click at [43, 140] on link "Projects" at bounding box center [45, 141] width 78 height 21
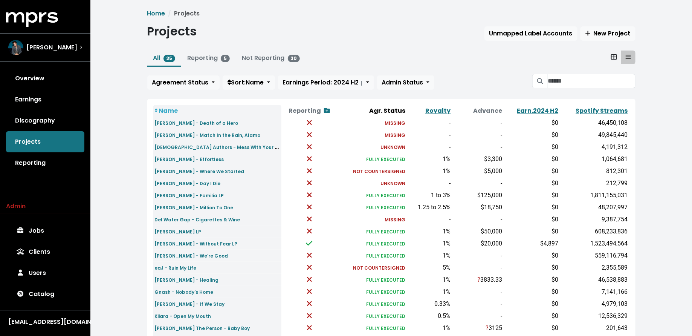
scroll to position [226, 0]
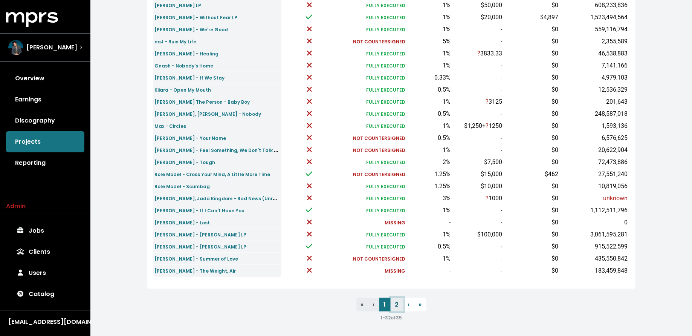
click at [396, 301] on link "2" at bounding box center [397, 305] width 13 height 14
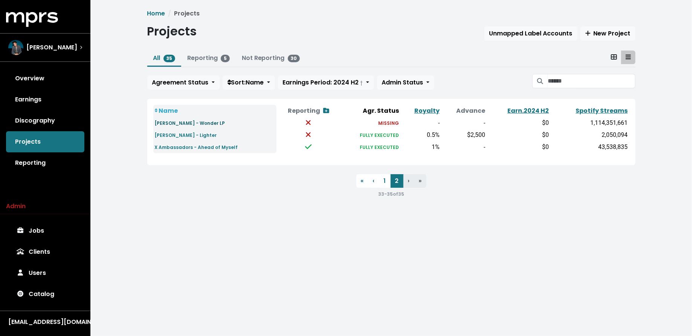
click at [197, 120] on small "Shawn Mendes - Wonder LP" at bounding box center [190, 123] width 70 height 6
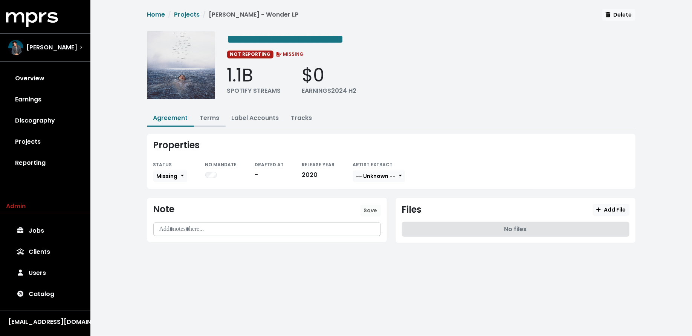
click at [214, 120] on link "Terms" at bounding box center [210, 117] width 20 height 9
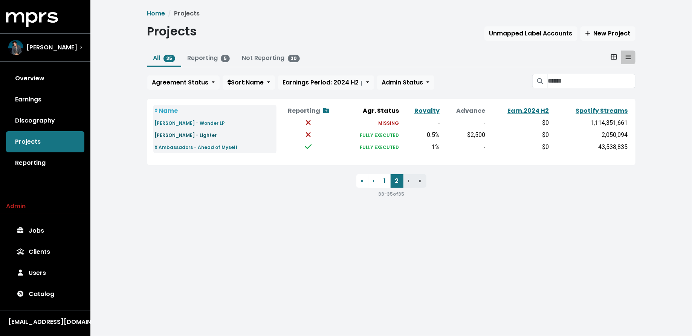
click at [182, 136] on small "Steve Aoki - Lighter" at bounding box center [186, 135] width 62 height 6
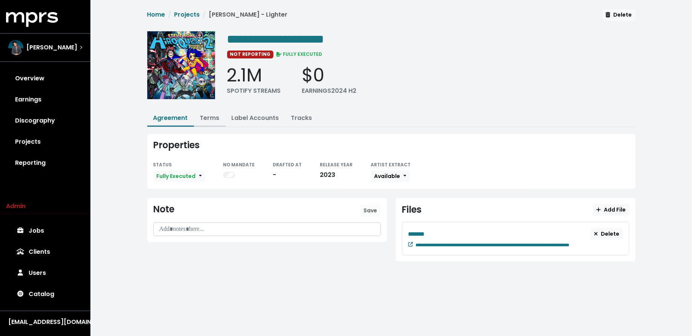
click at [208, 117] on link "Terms" at bounding box center [210, 117] width 20 height 9
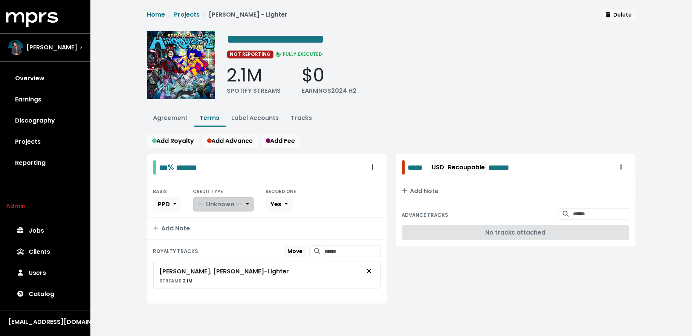
click at [221, 200] on span "-- Unknown --" at bounding box center [220, 204] width 45 height 9
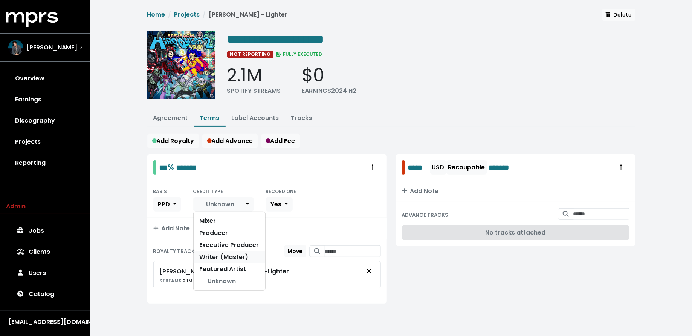
click at [221, 257] on link "Writer (Master)" at bounding box center [230, 257] width 72 height 12
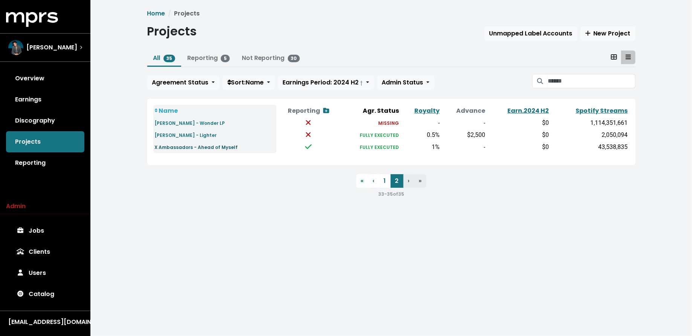
click at [203, 150] on link "X Ambassadors - Ahead of Myself" at bounding box center [196, 146] width 83 height 9
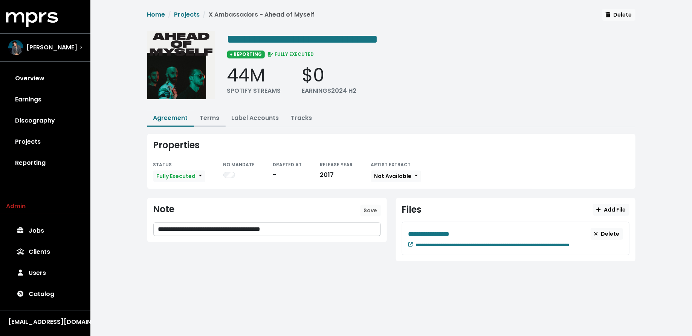
click at [211, 116] on link "Terms" at bounding box center [210, 117] width 20 height 9
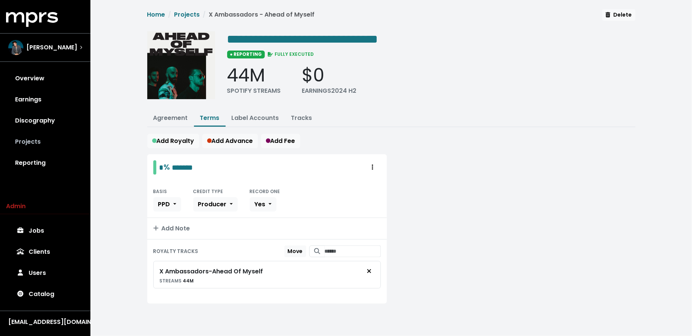
click at [69, 150] on link "Projects" at bounding box center [45, 141] width 78 height 21
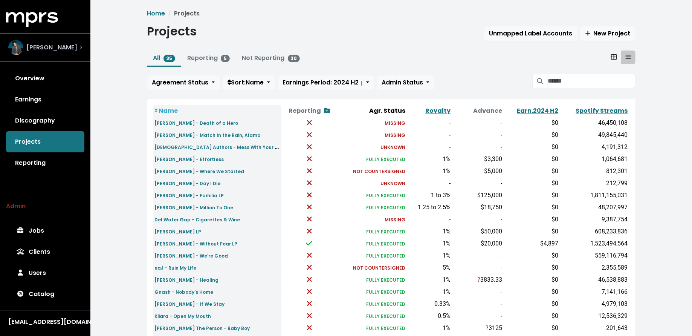
click at [54, 53] on div "Scott Harris" at bounding box center [42, 47] width 69 height 15
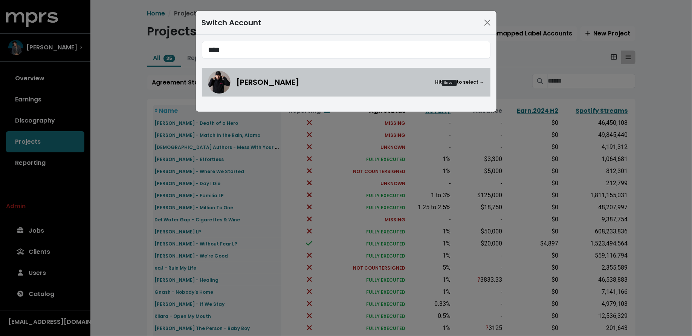
type input "****"
click at [226, 76] on img at bounding box center [219, 82] width 23 height 23
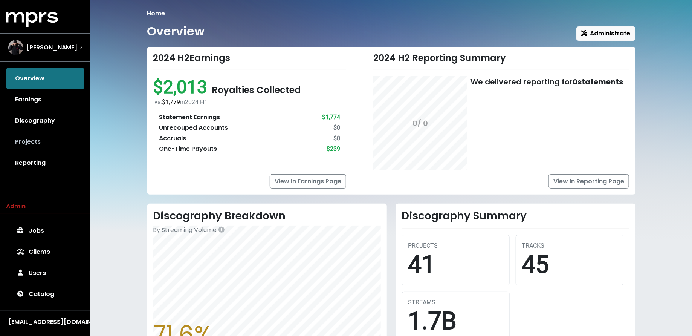
click at [52, 134] on link "Projects" at bounding box center [45, 141] width 78 height 21
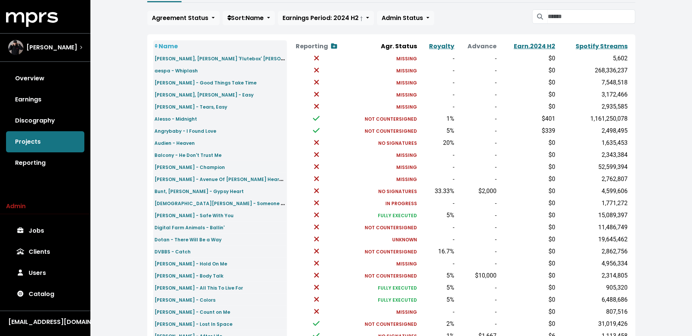
scroll to position [56, 0]
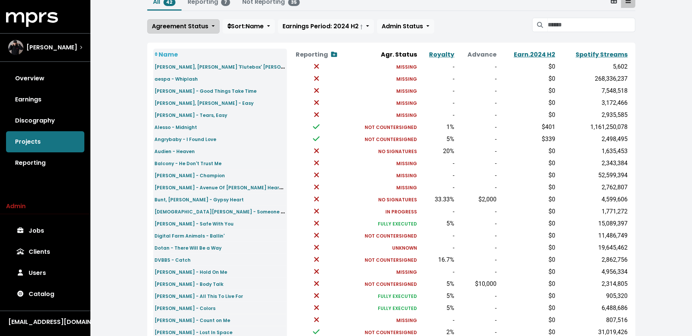
click at [178, 30] on span "Agreement Status" at bounding box center [180, 26] width 57 height 9
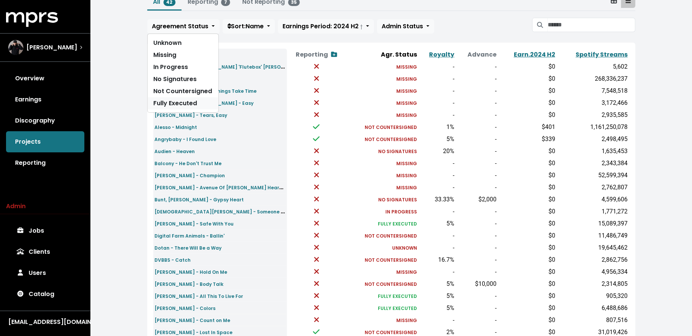
click at [176, 105] on link "Fully Executed" at bounding box center [183, 103] width 71 height 12
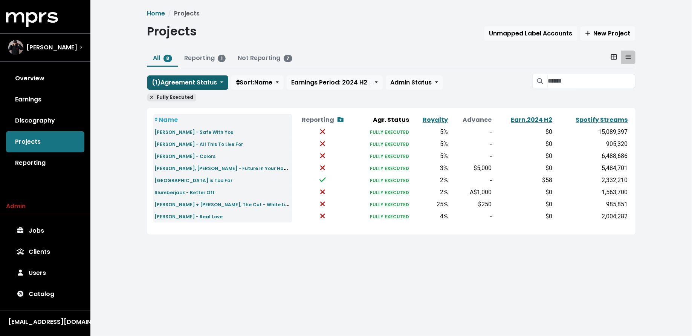
click at [178, 81] on span "( 1 ) Agreement Status" at bounding box center [184, 82] width 65 height 9
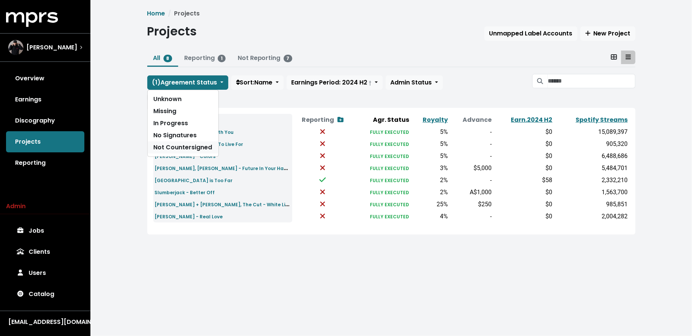
click at [176, 144] on link "Not Countersigned" at bounding box center [183, 147] width 71 height 12
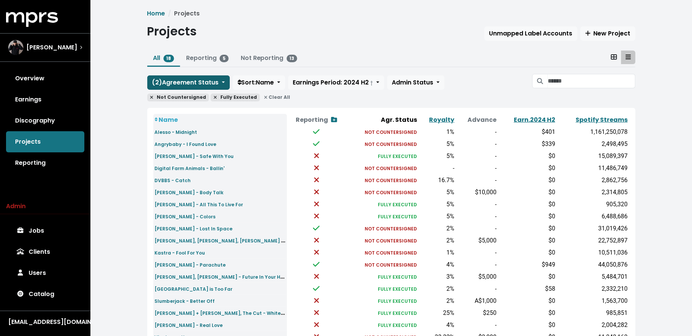
click at [184, 81] on span "( 2 ) Agreement Status" at bounding box center [185, 82] width 67 height 9
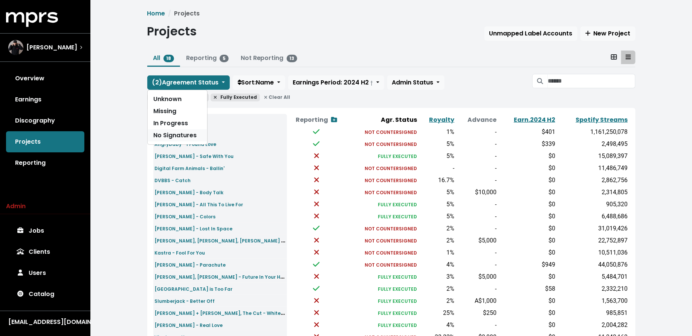
click at [179, 130] on link "No Signatures" at bounding box center [178, 135] width 60 height 12
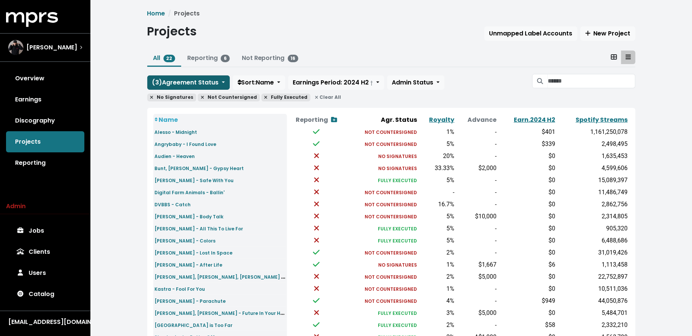
click at [181, 81] on span "( 3 ) Agreement Status" at bounding box center [185, 82] width 67 height 9
click at [178, 120] on link "In Progress" at bounding box center [178, 123] width 60 height 12
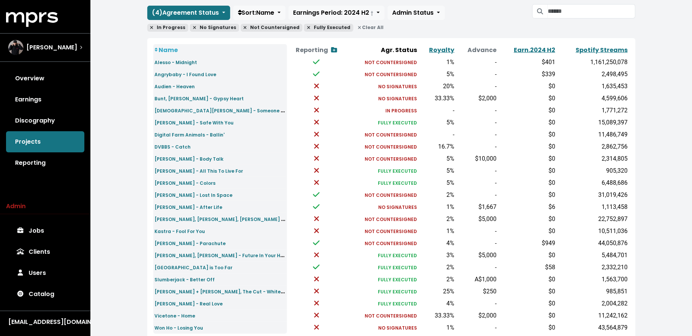
scroll to position [75, 0]
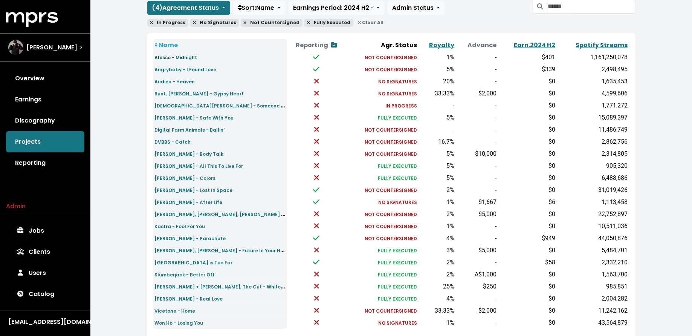
click at [170, 54] on small "Alesso - Midnight" at bounding box center [176, 57] width 43 height 6
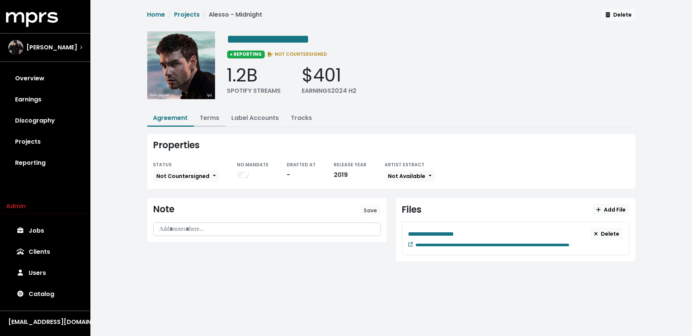
click at [206, 113] on link "Terms" at bounding box center [210, 117] width 20 height 9
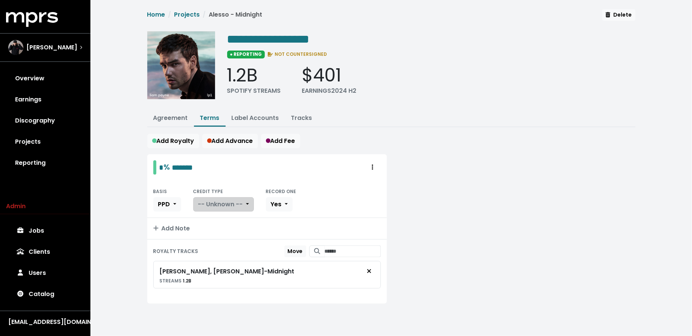
click at [212, 197] on button "-- Unknown --" at bounding box center [223, 204] width 61 height 14
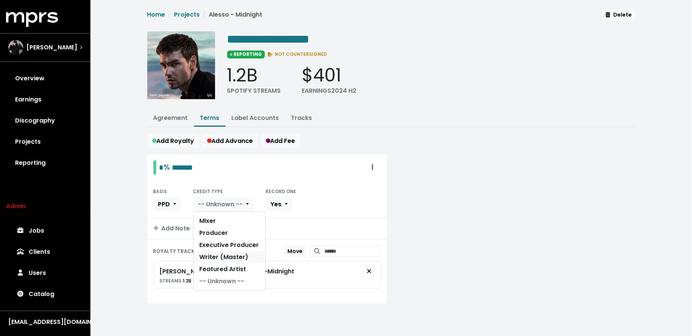
click at [214, 258] on link "Writer (Master)" at bounding box center [230, 257] width 72 height 12
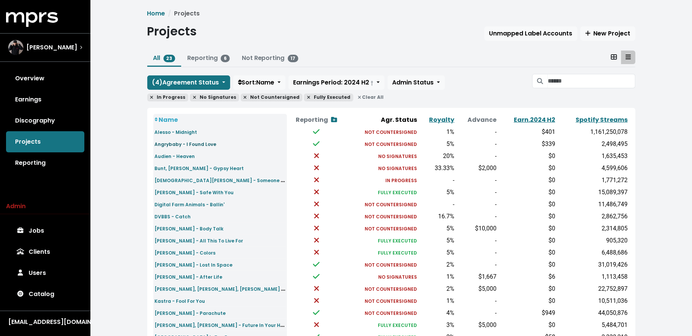
click at [159, 143] on small "Angrybaby - I Found Love" at bounding box center [186, 144] width 62 height 6
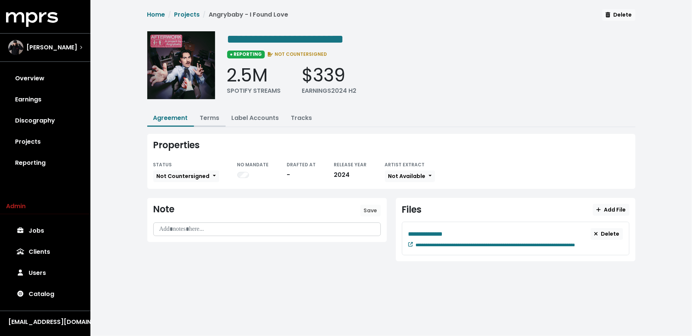
click at [213, 115] on link "Terms" at bounding box center [210, 117] width 20 height 9
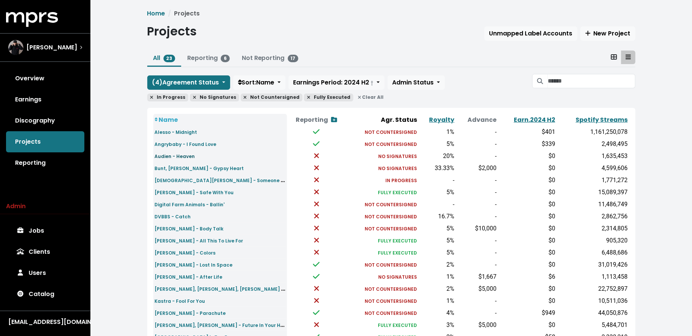
click at [161, 156] on small "Audien - Heaven" at bounding box center [175, 156] width 40 height 6
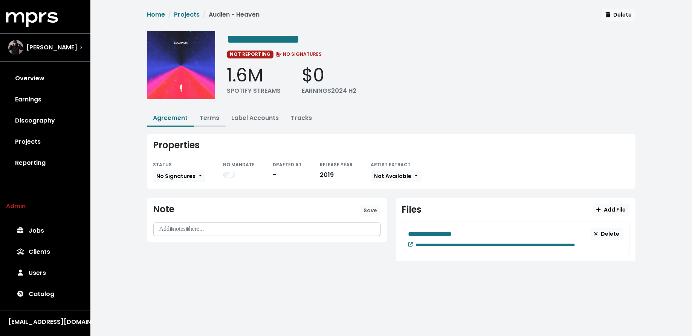
click at [217, 117] on link "Terms" at bounding box center [210, 117] width 20 height 9
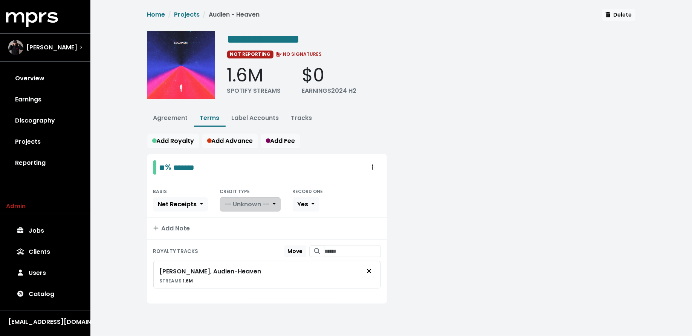
click at [234, 200] on span "-- Unknown --" at bounding box center [247, 204] width 45 height 9
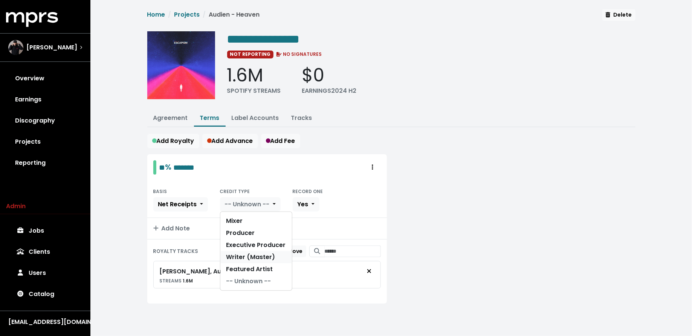
click at [237, 252] on link "Writer (Master)" at bounding box center [256, 257] width 72 height 12
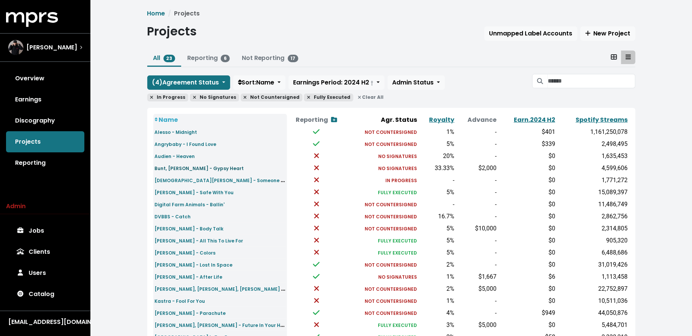
click at [190, 166] on small "Bunt, Neil Ormandy - Gypsy Heart" at bounding box center [199, 168] width 89 height 6
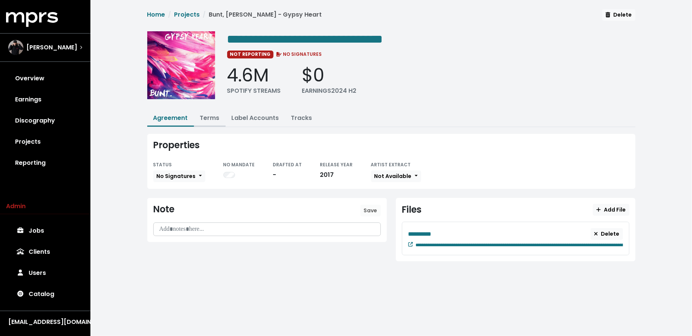
click at [210, 115] on link "Terms" at bounding box center [210, 117] width 20 height 9
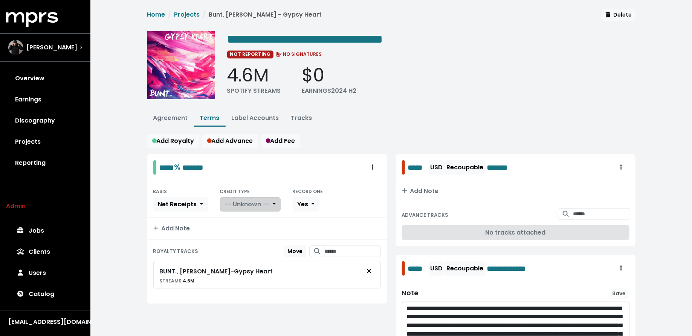
click at [234, 204] on span "-- Unknown --" at bounding box center [247, 204] width 45 height 9
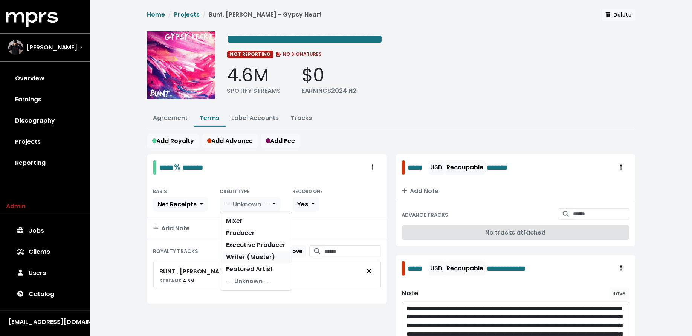
click at [235, 256] on link "Writer (Master)" at bounding box center [256, 257] width 72 height 12
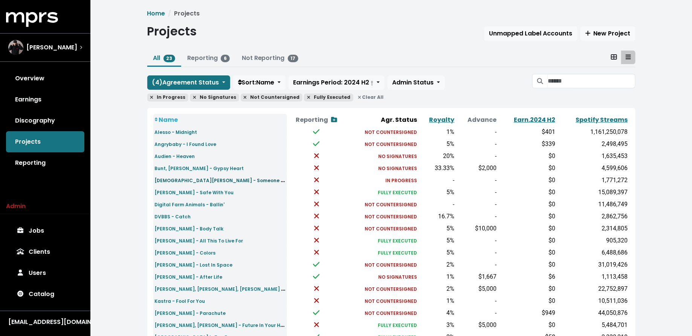
click at [156, 178] on small "Christian French - Someone To Love" at bounding box center [227, 180] width 144 height 9
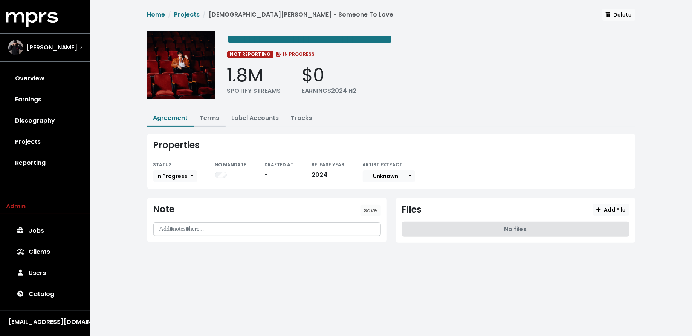
click at [208, 119] on link "Terms" at bounding box center [210, 117] width 20 height 9
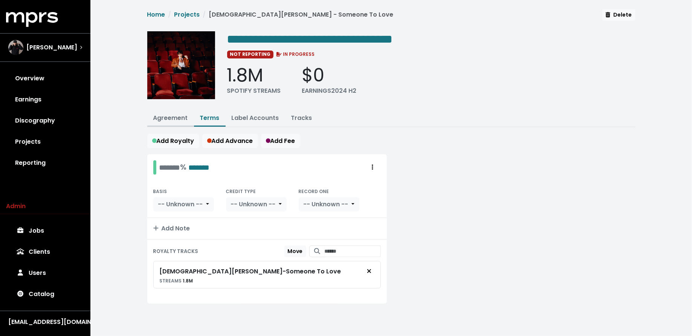
click at [169, 114] on link "Agreement" at bounding box center [170, 117] width 35 height 9
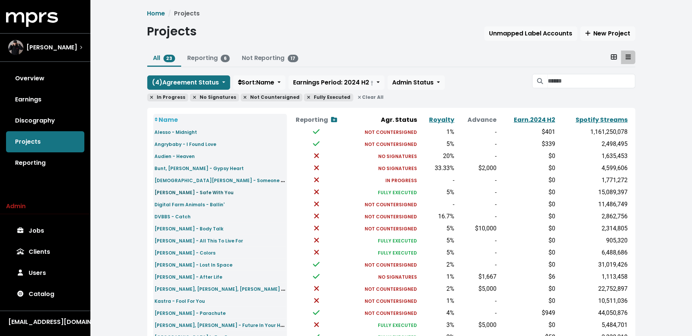
click at [193, 192] on small "Delaney Jane - Safe With You" at bounding box center [194, 192] width 79 height 6
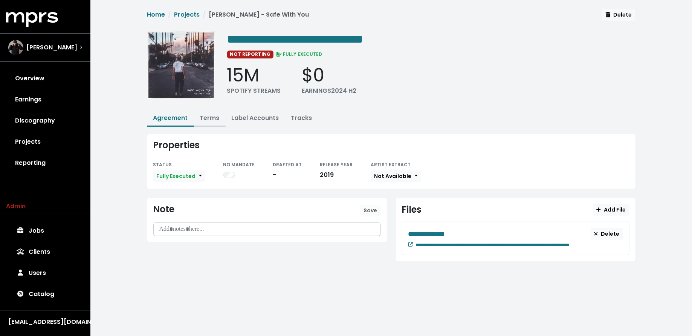
click at [208, 115] on link "Terms" at bounding box center [210, 117] width 20 height 9
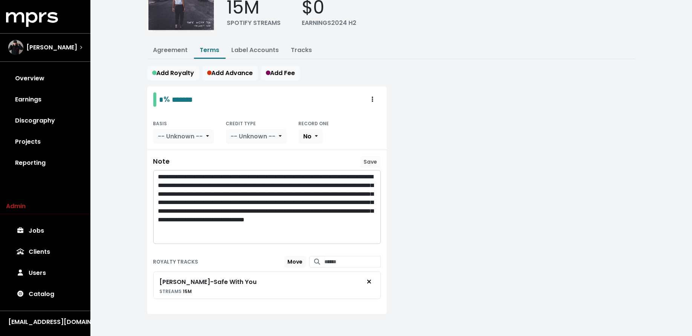
scroll to position [69, 0]
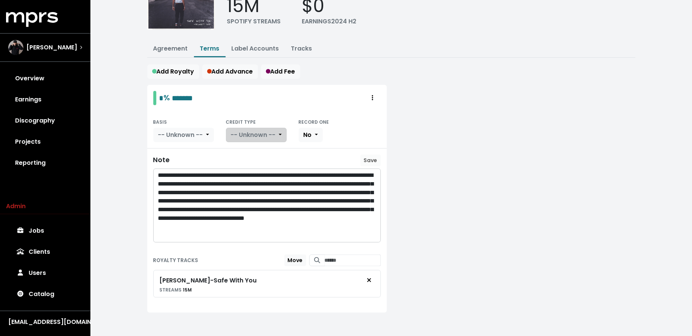
click at [257, 130] on span "-- Unknown --" at bounding box center [253, 134] width 45 height 9
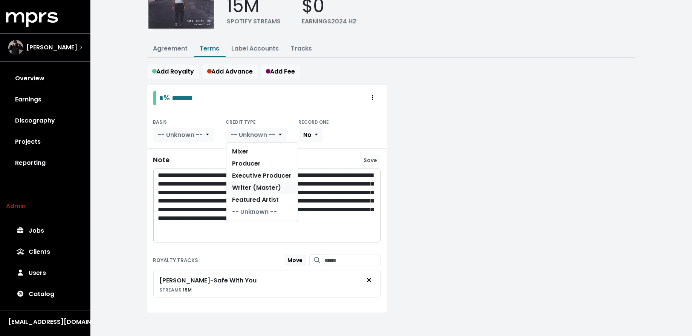
click at [256, 185] on link "Writer (Master)" at bounding box center [262, 188] width 72 height 12
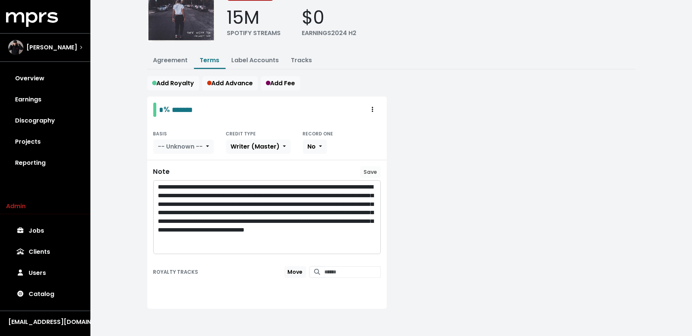
scroll to position [0, 0]
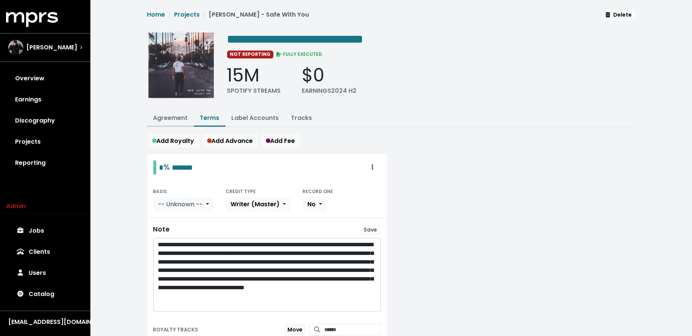
click at [167, 115] on link "Agreement" at bounding box center [170, 117] width 35 height 9
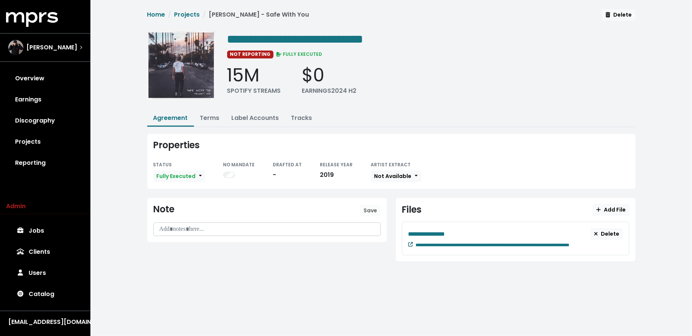
click at [409, 243] on icon at bounding box center [410, 244] width 5 height 5
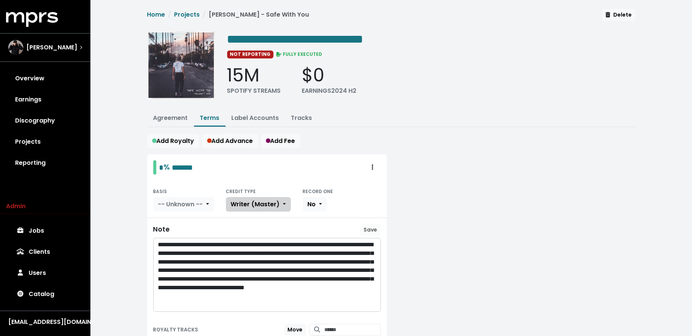
click at [235, 203] on span "Writer (Master)" at bounding box center [255, 204] width 49 height 9
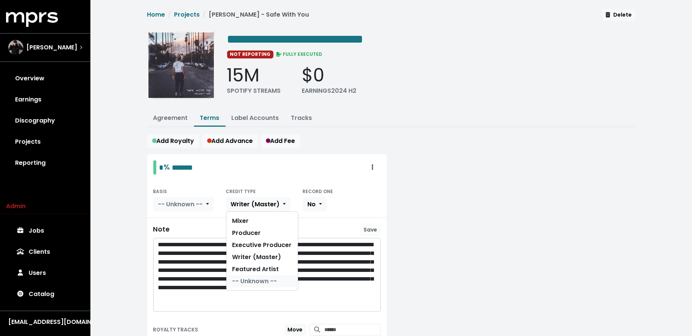
click at [243, 277] on link "-- Unknown --" at bounding box center [262, 281] width 72 height 12
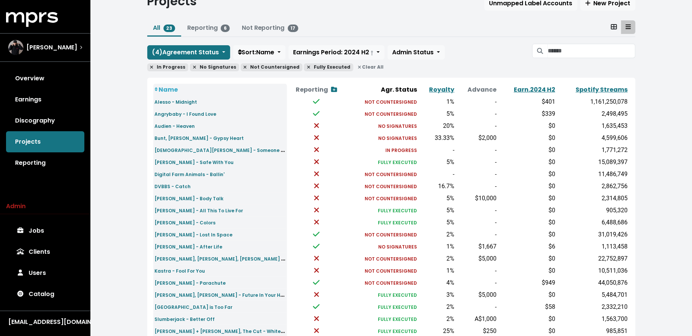
scroll to position [31, 0]
click at [175, 171] on small "Digital Farm Animals - Ballin'" at bounding box center [190, 174] width 70 height 6
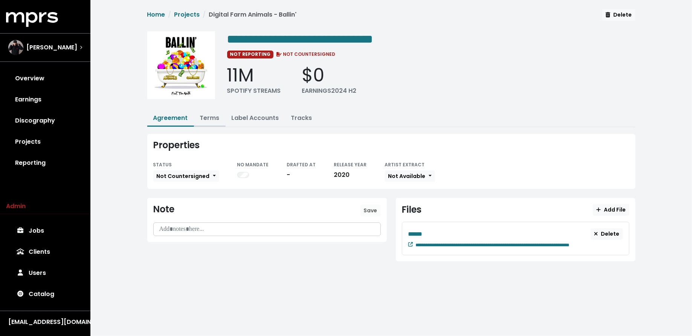
click at [209, 120] on link "Terms" at bounding box center [210, 117] width 20 height 9
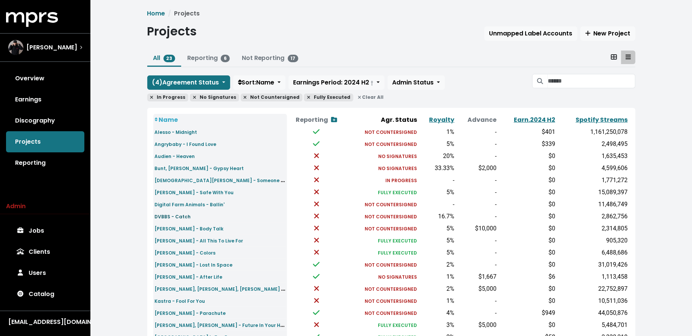
click at [158, 217] on small "DVBBS - Catch" at bounding box center [173, 216] width 36 height 6
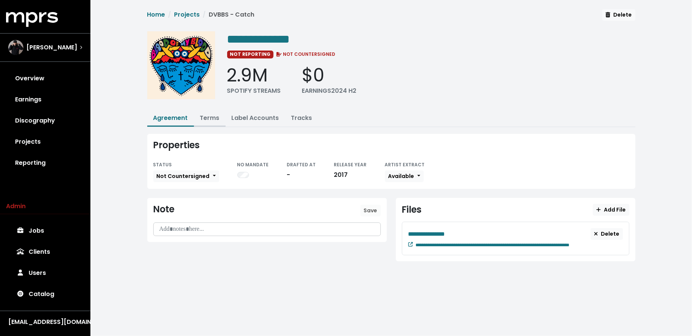
click at [208, 116] on link "Terms" at bounding box center [210, 117] width 20 height 9
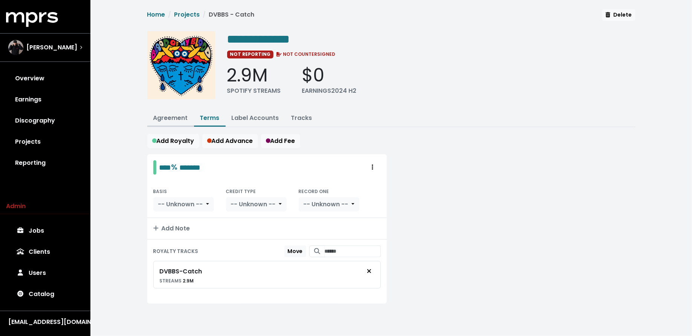
click at [170, 117] on link "Agreement" at bounding box center [170, 117] width 35 height 9
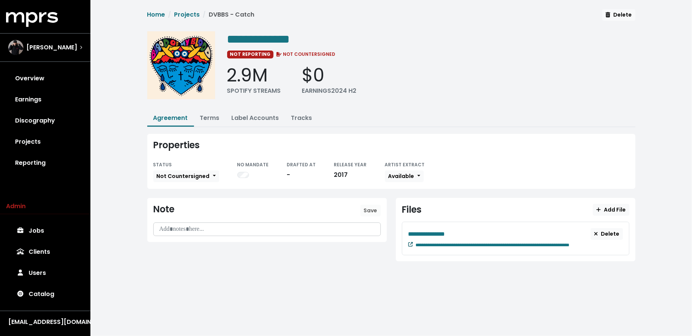
click at [409, 242] on icon at bounding box center [410, 244] width 5 height 5
click at [205, 115] on link "Terms" at bounding box center [210, 117] width 20 height 9
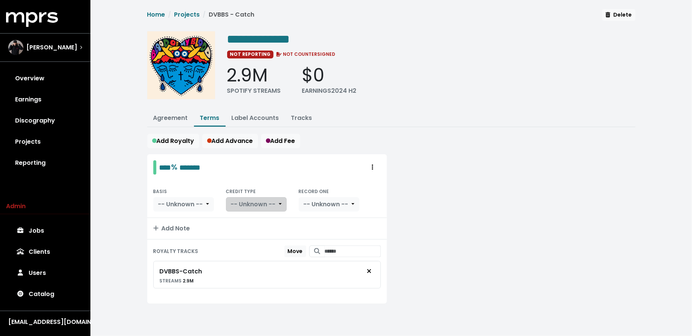
click at [249, 204] on span "-- Unknown --" at bounding box center [253, 204] width 45 height 9
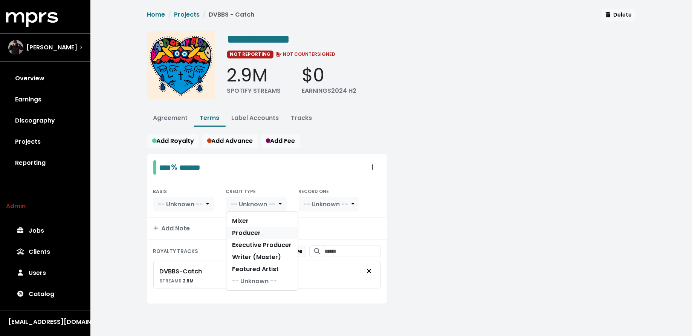
click at [250, 229] on link "Producer" at bounding box center [262, 233] width 72 height 12
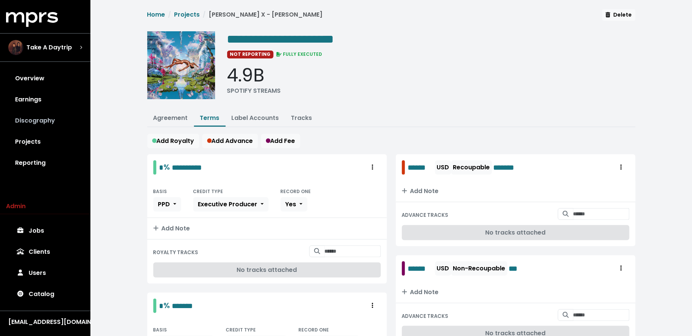
click at [58, 112] on link "Discography" at bounding box center [45, 120] width 78 height 21
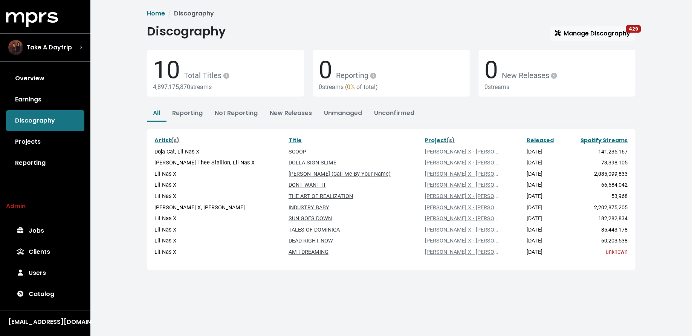
click at [622, 23] on div "Home Discography Discography Manage Discography 429 10 Total Titles 4,897,175,8…" at bounding box center [391, 139] width 497 height 261
click at [606, 30] on span "Manage Discography 429" at bounding box center [593, 33] width 76 height 9
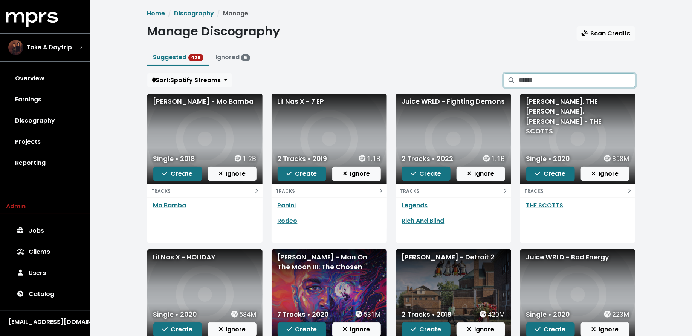
click at [578, 79] on input "Search suggested projects" at bounding box center [577, 80] width 116 height 14
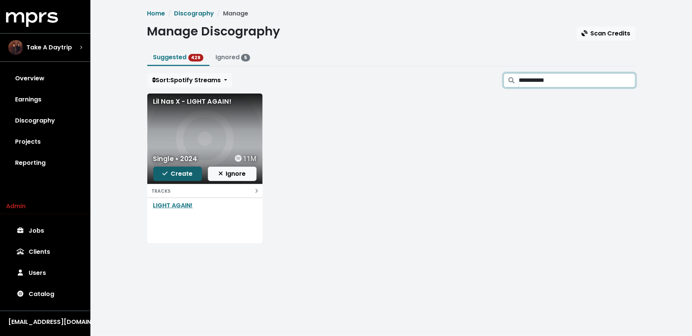
type input "**********"
click at [174, 173] on span "Create" at bounding box center [177, 173] width 30 height 9
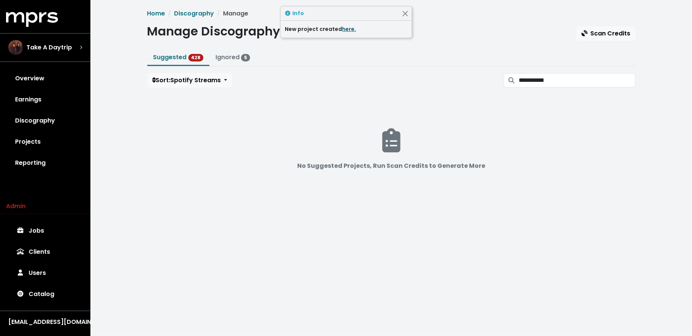
click at [351, 30] on link "here." at bounding box center [349, 29] width 14 height 8
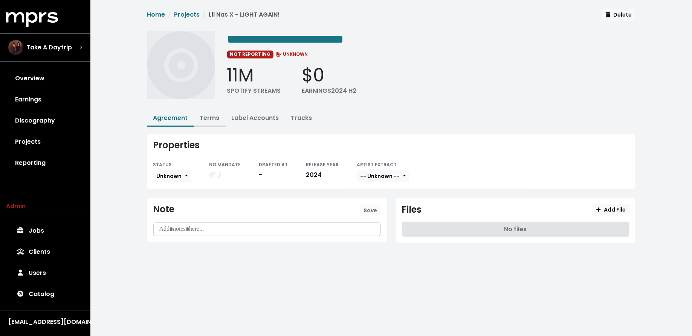
click at [212, 118] on link "Terms" at bounding box center [210, 117] width 20 height 9
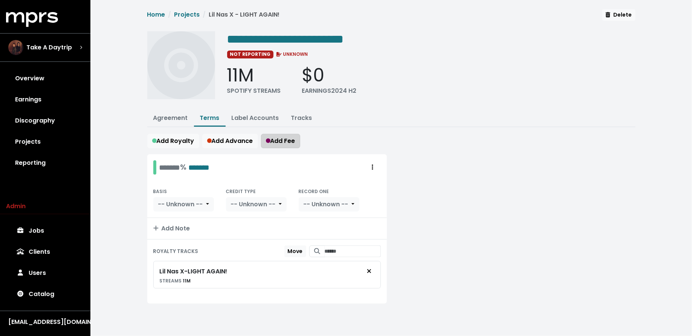
click at [277, 136] on span "Add Fee" at bounding box center [280, 140] width 29 height 9
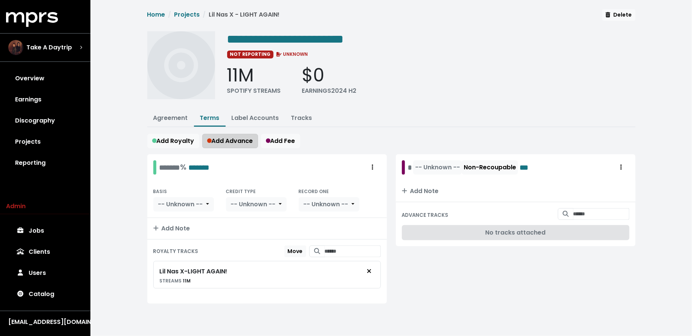
click at [238, 136] on span "Add Advance" at bounding box center [230, 140] width 46 height 9
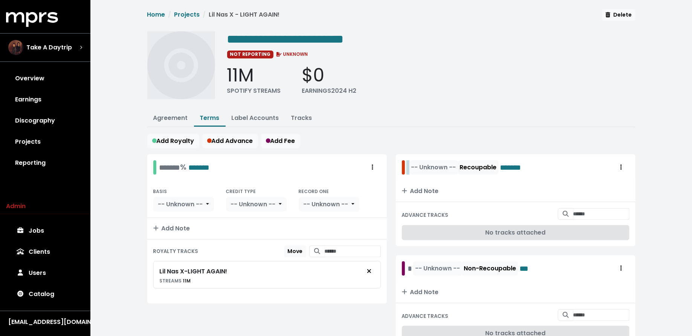
click at [409, 165] on div "-- Unknown -- Recoupable *******" at bounding box center [471, 167] width 127 height 14
click at [408, 267] on div "-- Unknown -- Non-Recoupable ***" at bounding box center [470, 268] width 125 height 14
click at [446, 165] on span "-- Unknown --" at bounding box center [457, 167] width 45 height 9
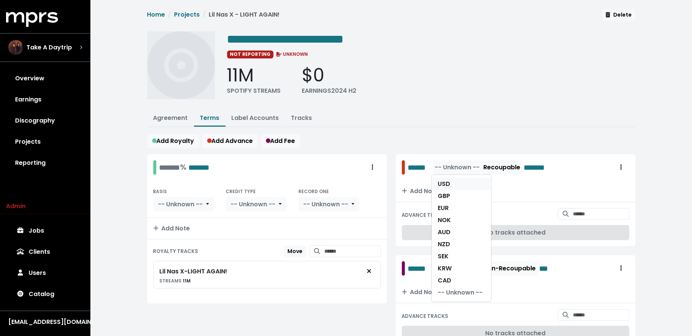
click at [446, 184] on link "USD" at bounding box center [462, 184] width 60 height 12
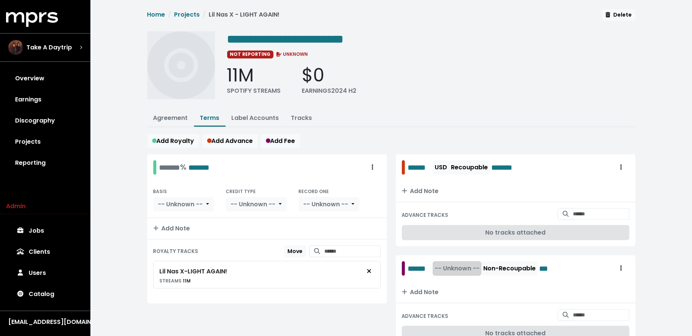
click at [445, 264] on span "-- Unknown --" at bounding box center [457, 268] width 45 height 9
click at [445, 275] on div "USD GBP EUR NOK AUD NZD SEK KRW CAD -- Unknown --" at bounding box center [461, 338] width 60 height 127
click at [445, 279] on link "USD" at bounding box center [462, 285] width 60 height 12
click at [163, 161] on div "******* % *******" at bounding box center [184, 167] width 50 height 12
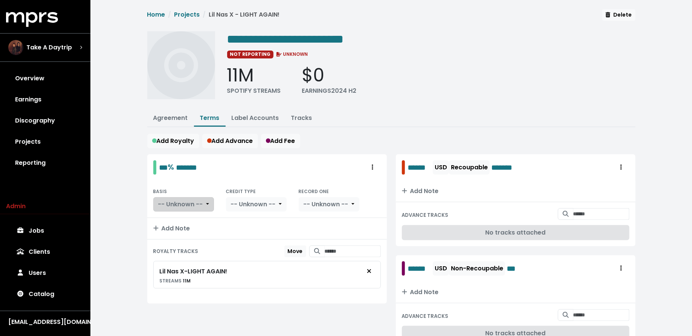
click at [179, 200] on span "-- Unknown --" at bounding box center [180, 204] width 45 height 9
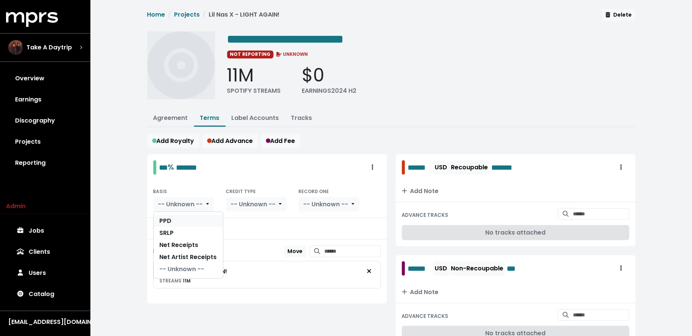
click at [181, 219] on link "PPD" at bounding box center [188, 221] width 69 height 12
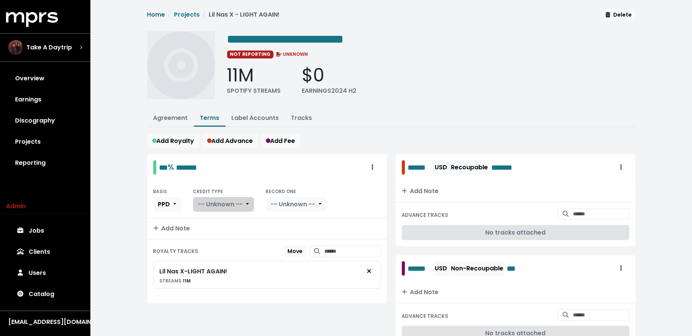
click at [218, 206] on span "-- Unknown --" at bounding box center [220, 204] width 45 height 9
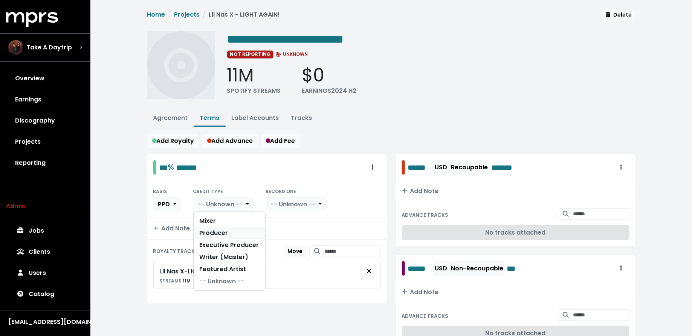
click at [219, 228] on link "Producer" at bounding box center [230, 233] width 72 height 12
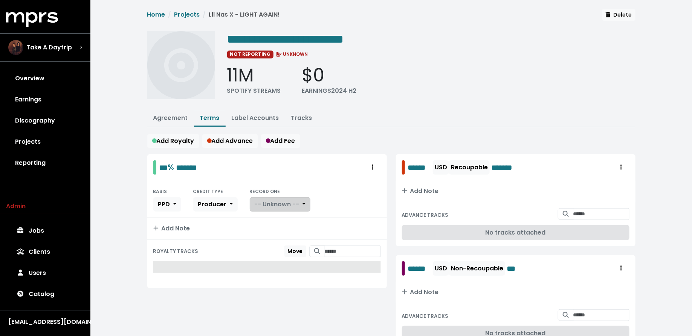
click at [284, 205] on span "-- Unknown --" at bounding box center [277, 204] width 45 height 9
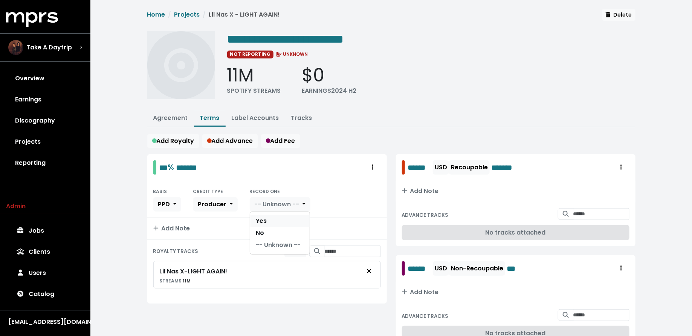
click at [284, 219] on link "Yes" at bounding box center [280, 221] width 60 height 12
click at [163, 116] on link "Agreement" at bounding box center [170, 117] width 35 height 9
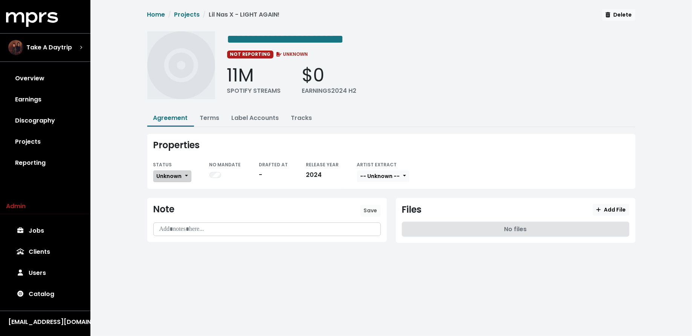
click at [178, 176] on span "Unknown" at bounding box center [169, 176] width 25 height 8
click at [174, 235] on link "Not Countersigned" at bounding box center [189, 240] width 71 height 12
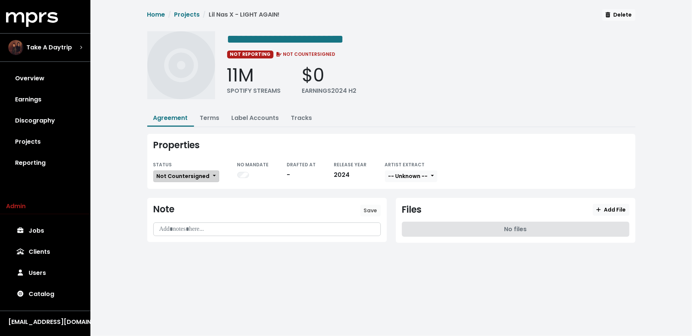
click at [176, 174] on span "Not Countersigned" at bounding box center [183, 176] width 53 height 8
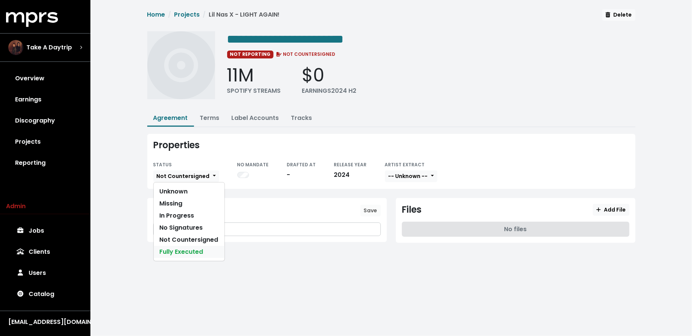
click at [176, 248] on link "Fully Executed" at bounding box center [189, 252] width 71 height 12
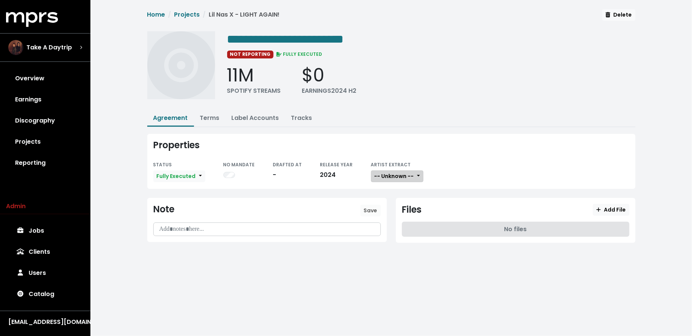
click at [407, 175] on button "-- Unknown --" at bounding box center [397, 176] width 52 height 12
click at [405, 211] on link "Not Available" at bounding box center [401, 215] width 60 height 12
click at [614, 207] on span "Add File" at bounding box center [610, 210] width 29 height 8
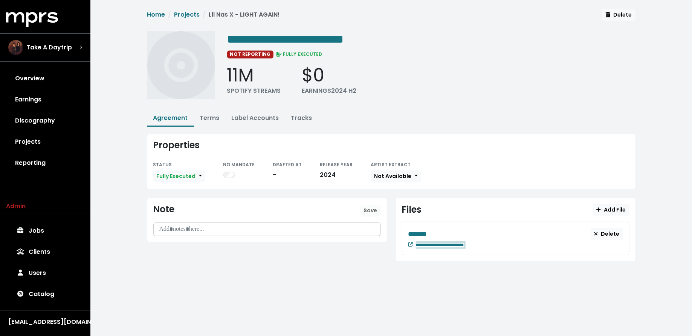
click at [486, 240] on div "**********" at bounding box center [519, 244] width 207 height 9
paste span "Edit value"
click at [434, 235] on div "********" at bounding box center [499, 233] width 183 height 9
